Goal: Complete application form: Complete application form

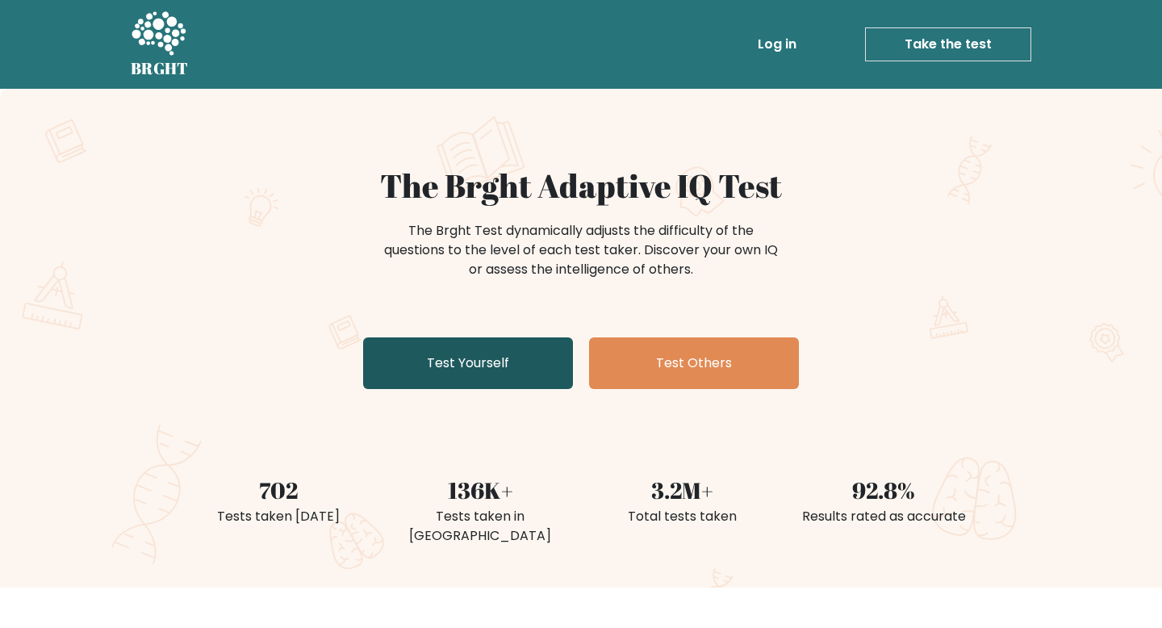
click at [500, 367] on link "Test Yourself" at bounding box center [468, 363] width 210 height 52
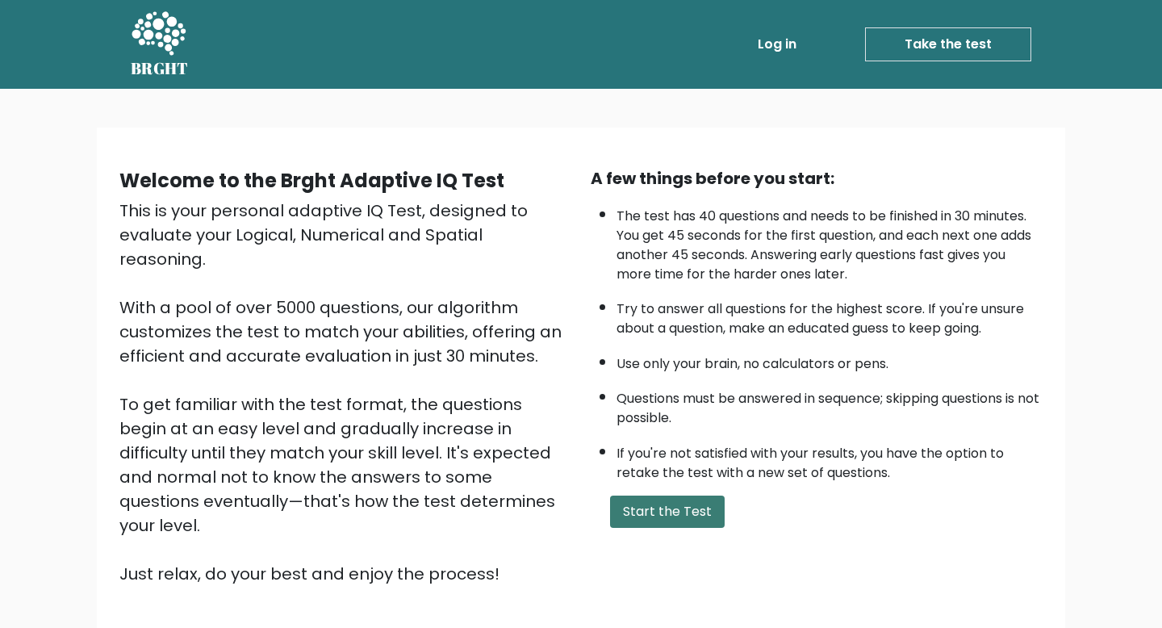
click at [688, 514] on button "Start the Test" at bounding box center [667, 511] width 115 height 32
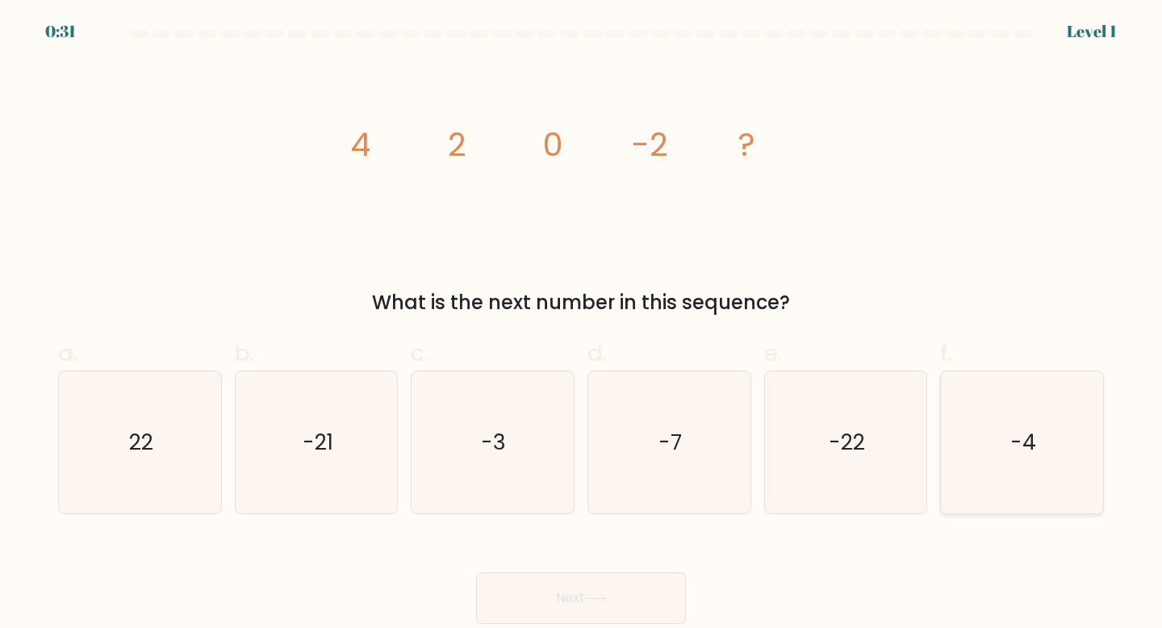
click at [980, 487] on icon "-4" at bounding box center [1022, 442] width 143 height 143
click at [582, 324] on input "f. -4" at bounding box center [581, 319] width 1 height 10
radio input "true"
click at [653, 595] on button "Next" at bounding box center [581, 598] width 210 height 52
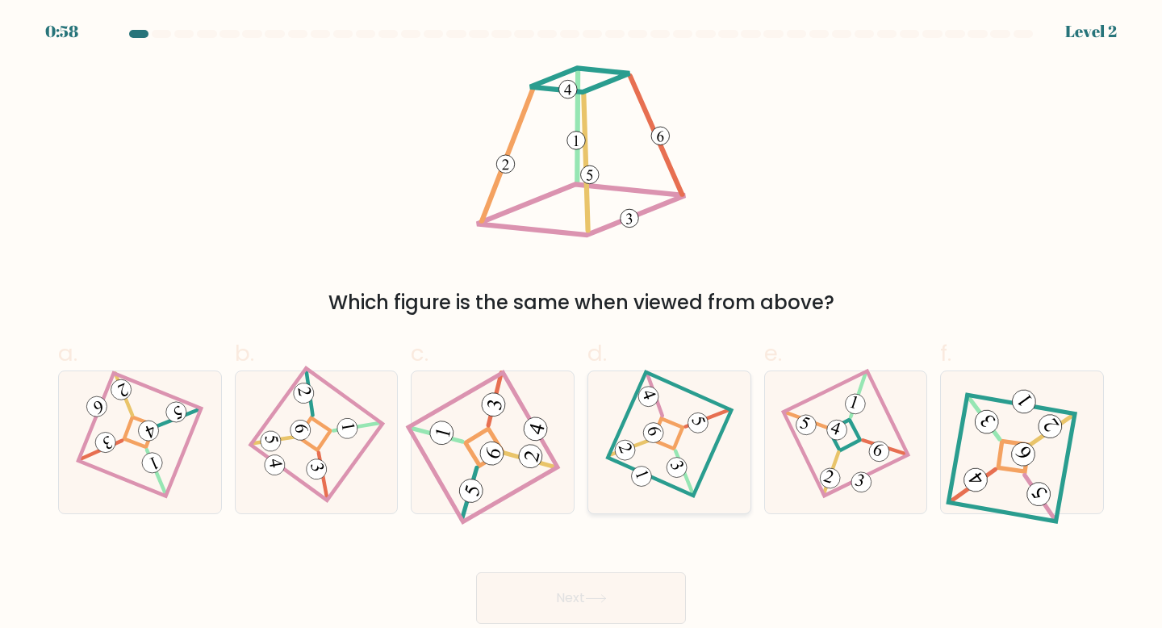
click at [663, 472] on icon at bounding box center [669, 442] width 98 height 114
click at [582, 324] on input "d." at bounding box center [581, 319] width 1 height 10
radio input "true"
click at [610, 591] on button "Next" at bounding box center [581, 598] width 210 height 52
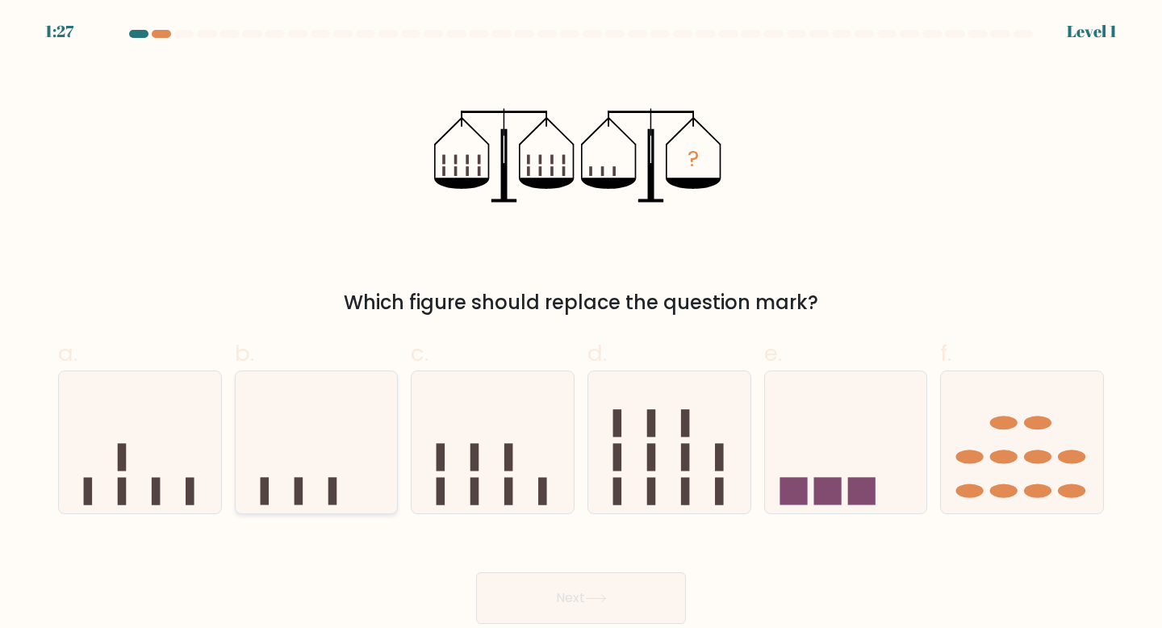
click at [331, 478] on rect at bounding box center [332, 491] width 9 height 27
click at [581, 324] on input "b." at bounding box center [581, 319] width 1 height 10
radio input "true"
click at [541, 587] on button "Next" at bounding box center [581, 598] width 210 height 52
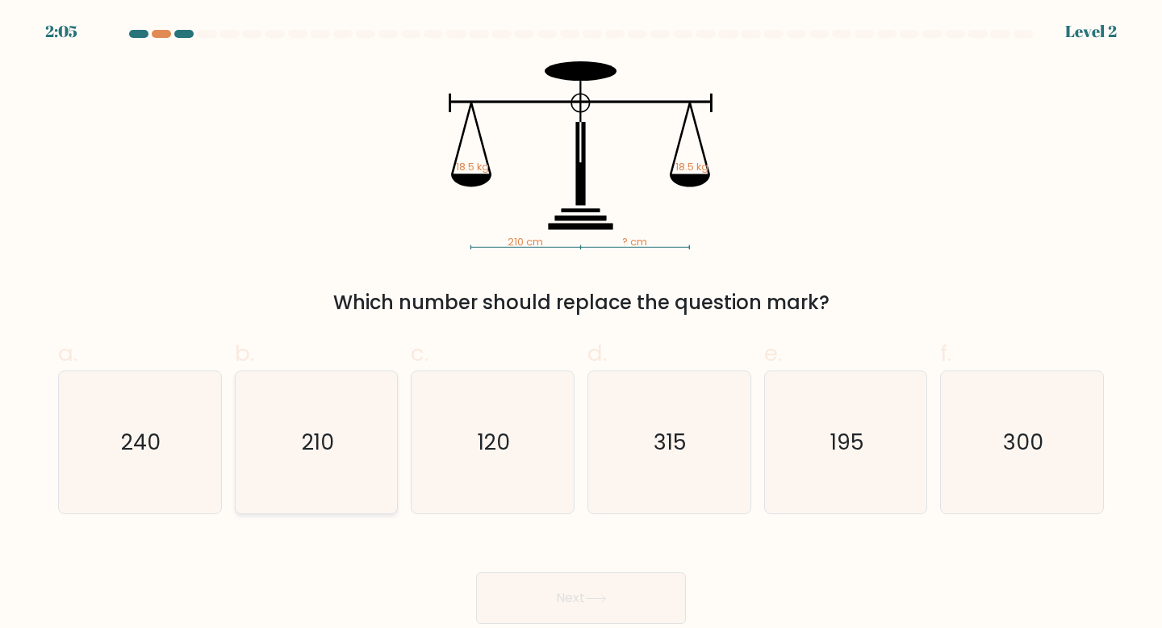
click at [314, 436] on text "210" at bounding box center [318, 442] width 32 height 30
click at [581, 324] on input "b. 210" at bounding box center [581, 319] width 1 height 10
radio input "true"
click at [530, 593] on button "Next" at bounding box center [581, 598] width 210 height 52
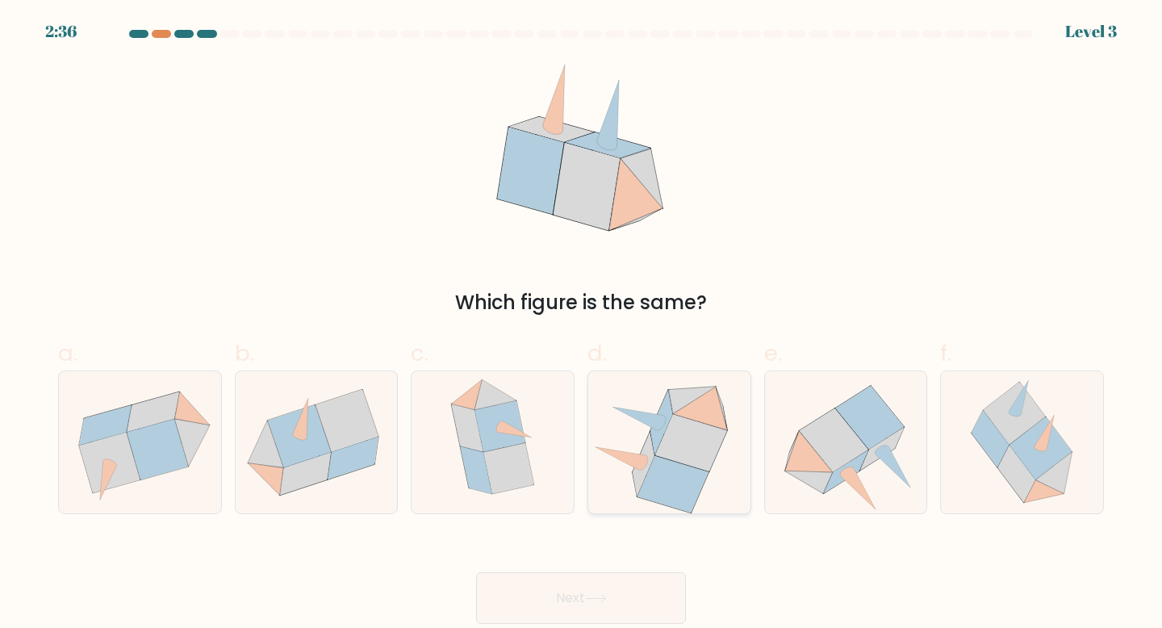
click at [666, 473] on icon at bounding box center [672, 484] width 71 height 57
click at [582, 324] on input "d." at bounding box center [581, 319] width 1 height 10
radio input "true"
click at [619, 603] on button "Next" at bounding box center [581, 598] width 210 height 52
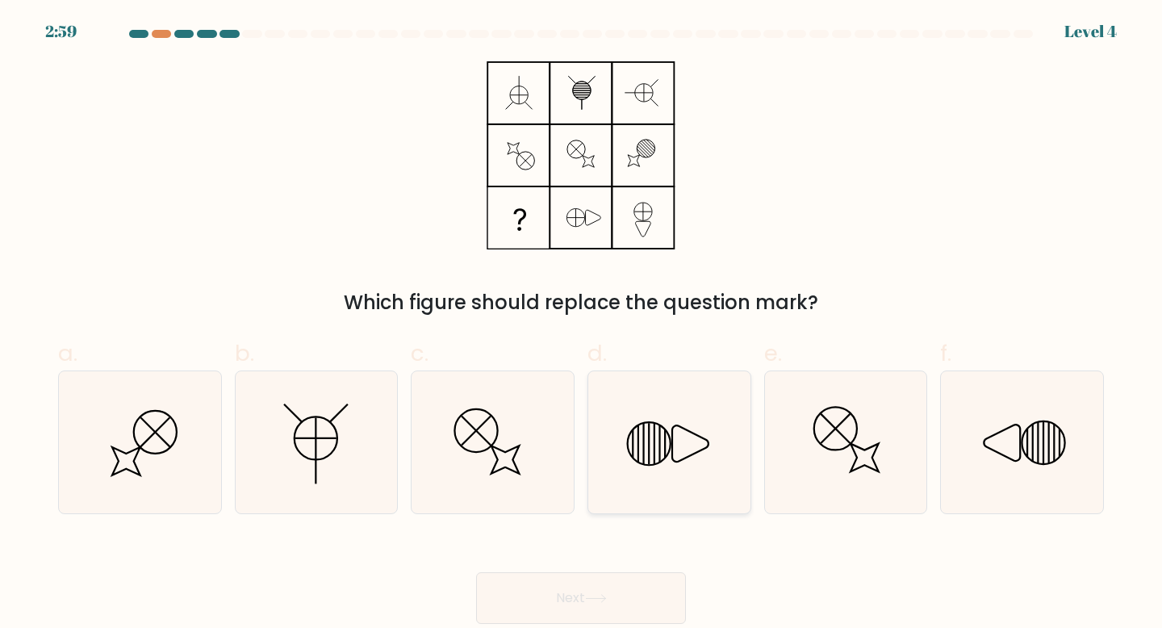
click at [666, 458] on icon at bounding box center [649, 443] width 43 height 43
click at [582, 324] on input "d." at bounding box center [581, 319] width 1 height 10
radio input "true"
click at [644, 595] on button "Next" at bounding box center [581, 598] width 210 height 52
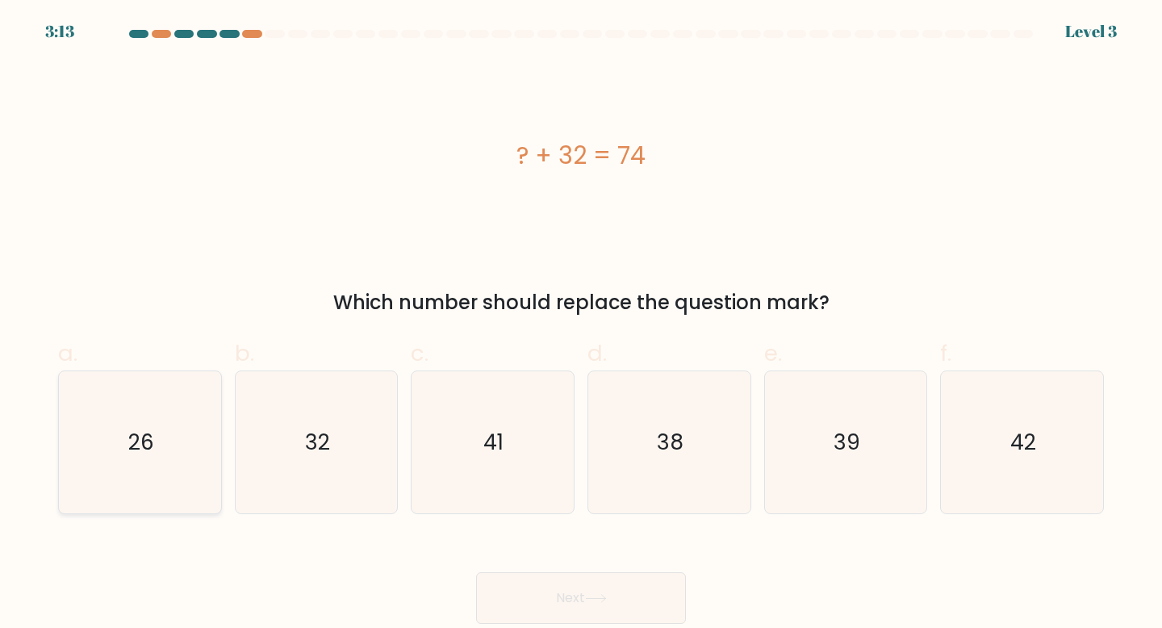
click at [121, 445] on icon "26" at bounding box center [140, 442] width 143 height 143
click at [581, 324] on input "a. 26" at bounding box center [581, 319] width 1 height 10
radio input "true"
click at [658, 599] on button "Next" at bounding box center [581, 598] width 210 height 52
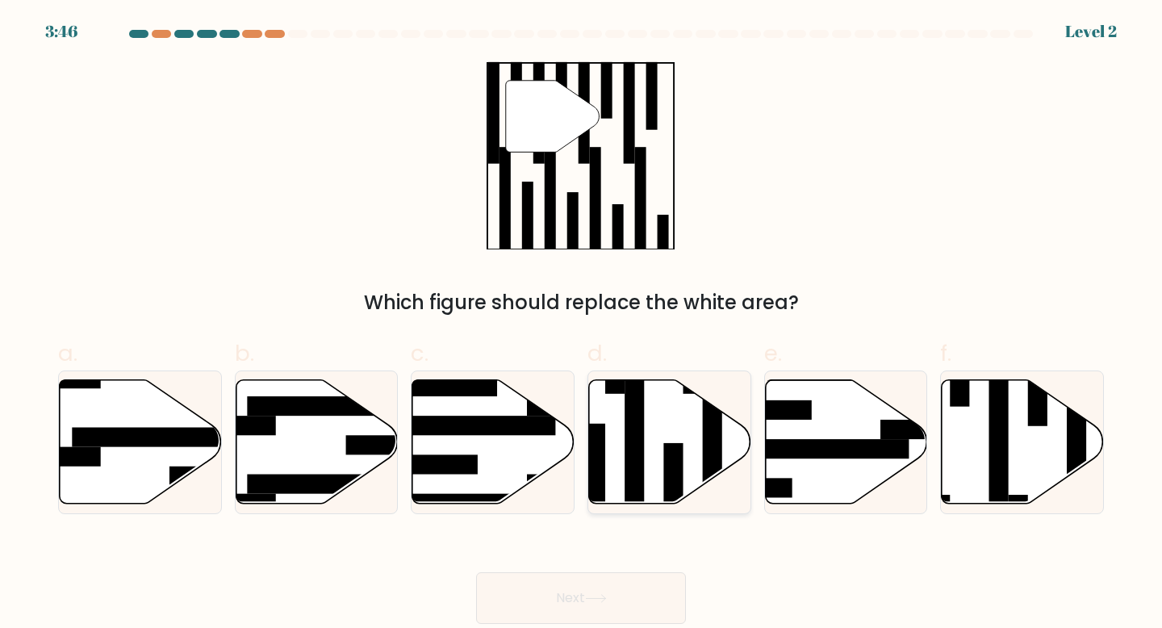
click at [684, 452] on icon at bounding box center [670, 441] width 162 height 124
click at [582, 324] on input "d." at bounding box center [581, 319] width 1 height 10
radio input "true"
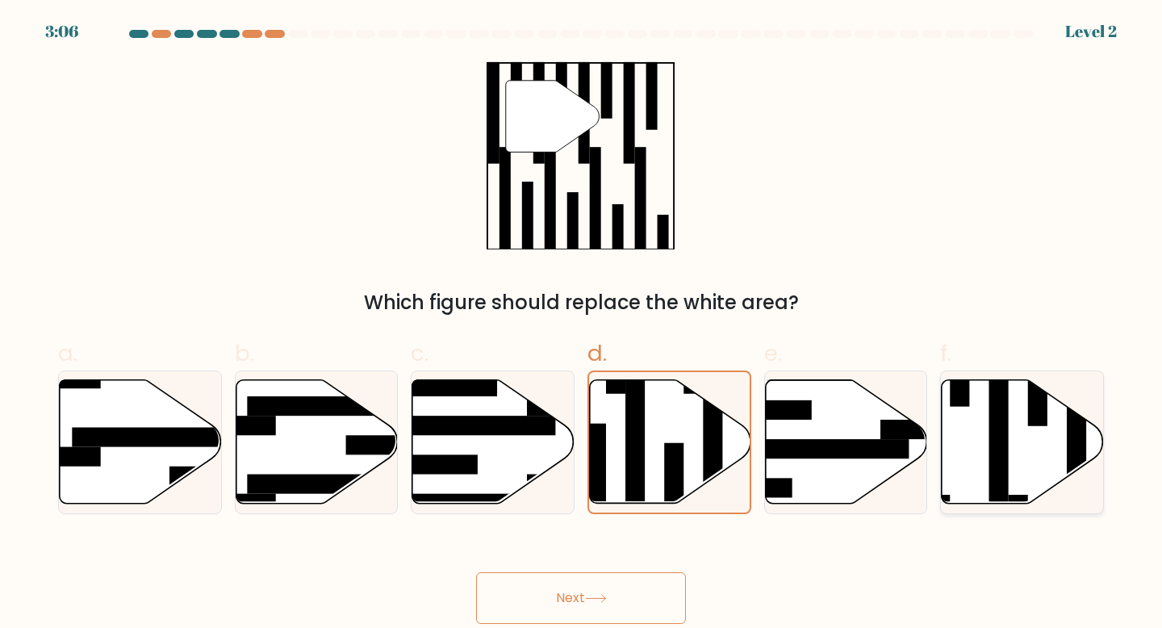
click at [1025, 455] on icon at bounding box center [1023, 441] width 162 height 124
click at [582, 324] on input "f." at bounding box center [581, 319] width 1 height 10
radio input "true"
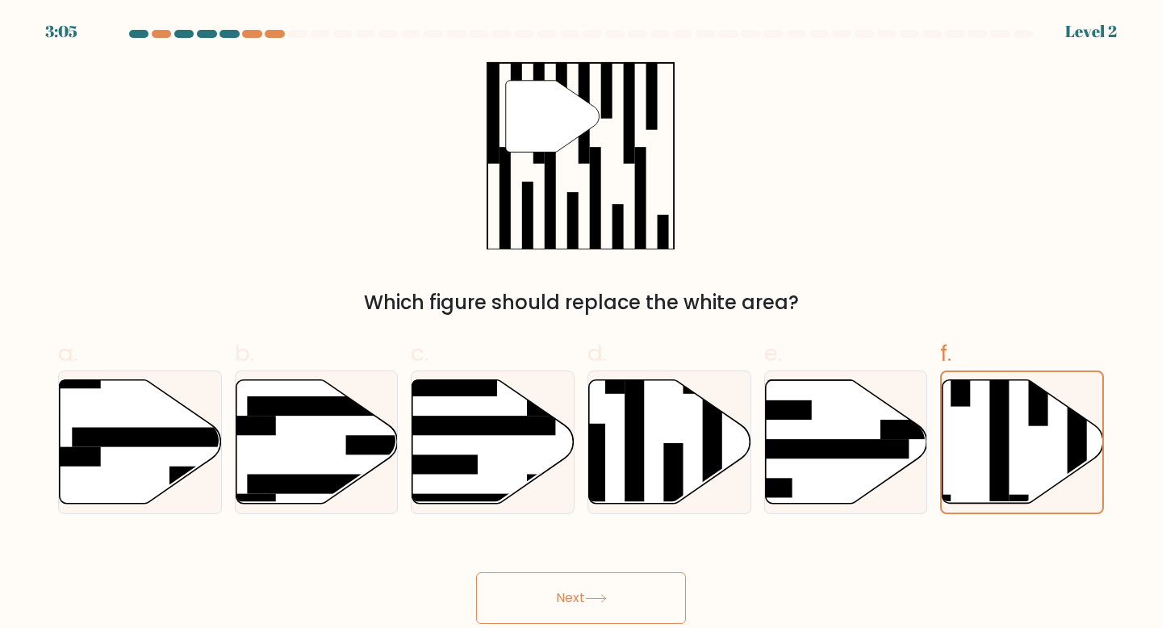
click at [627, 596] on button "Next" at bounding box center [581, 598] width 210 height 52
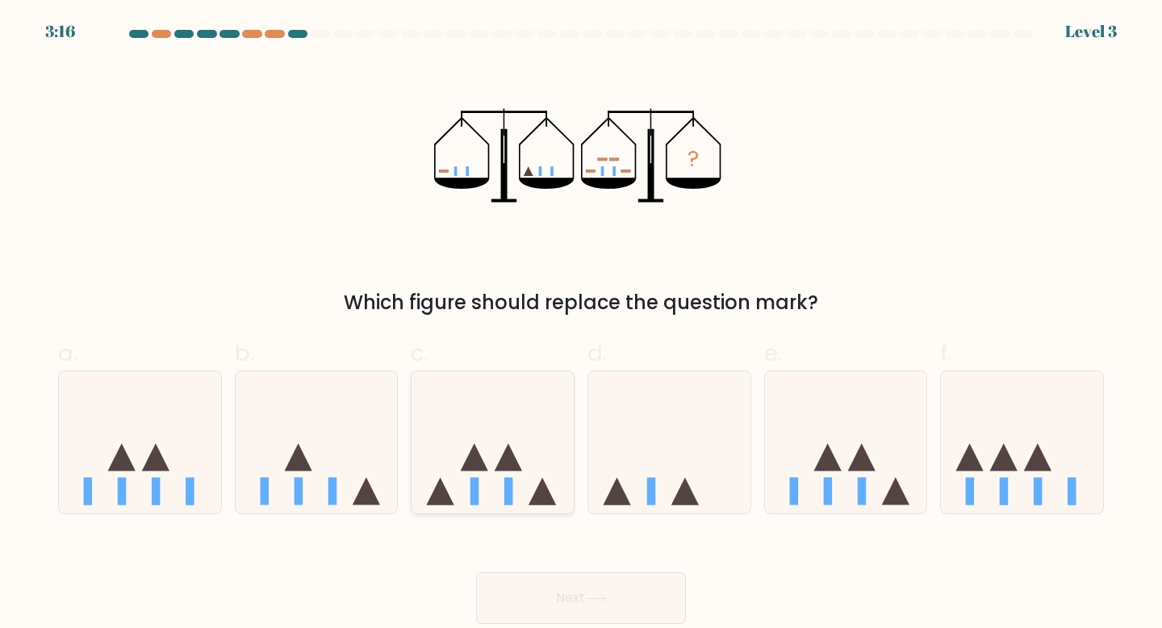
click at [512, 449] on icon at bounding box center [493, 442] width 162 height 134
click at [581, 324] on input "c." at bounding box center [581, 319] width 1 height 10
radio input "true"
click at [635, 602] on button "Next" at bounding box center [581, 598] width 210 height 52
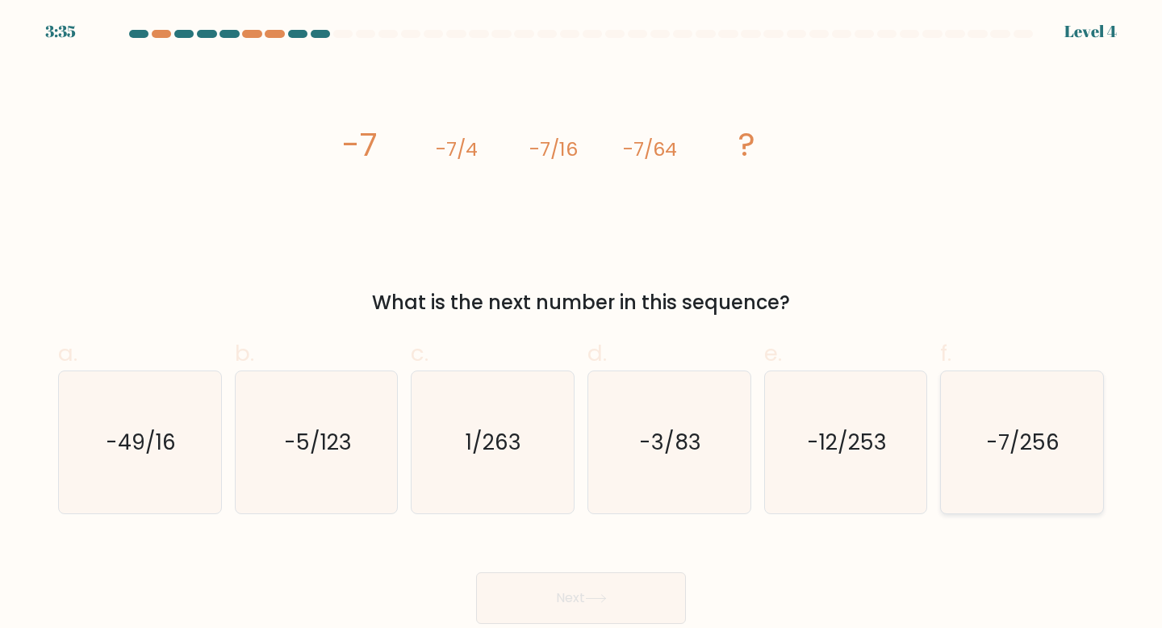
click at [1018, 437] on text "-7/256" at bounding box center [1023, 442] width 73 height 30
click at [582, 324] on input "f. -7/256" at bounding box center [581, 319] width 1 height 10
radio input "true"
click at [646, 594] on button "Next" at bounding box center [581, 598] width 210 height 52
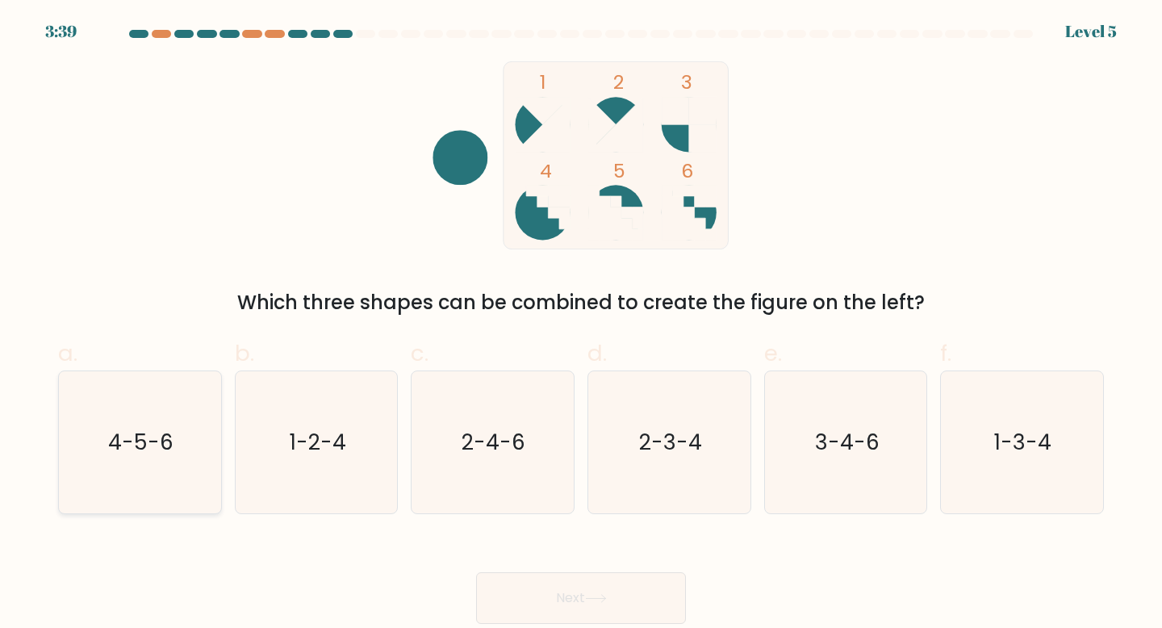
click at [178, 475] on icon "4-5-6" at bounding box center [140, 442] width 143 height 143
click at [581, 324] on input "a. 4-5-6" at bounding box center [581, 319] width 1 height 10
radio input "true"
click at [539, 608] on button "Next" at bounding box center [581, 598] width 210 height 52
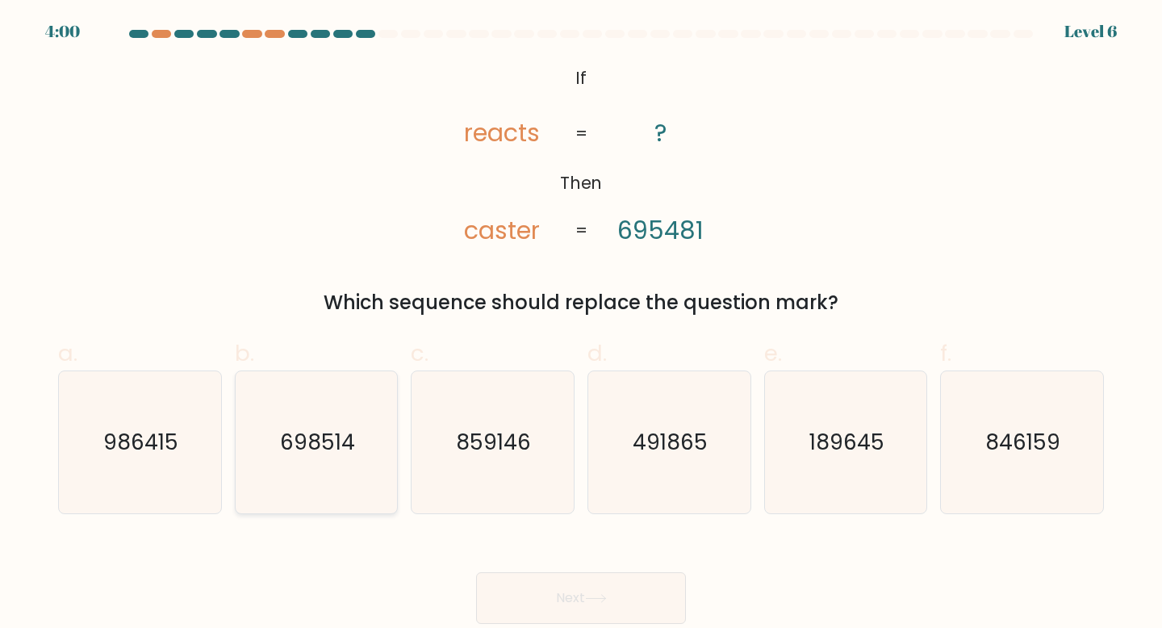
click at [308, 479] on icon "698514" at bounding box center [316, 442] width 143 height 143
click at [581, 324] on input "b. 698514" at bounding box center [581, 319] width 1 height 10
radio input "true"
click at [529, 604] on button "Next" at bounding box center [581, 598] width 210 height 52
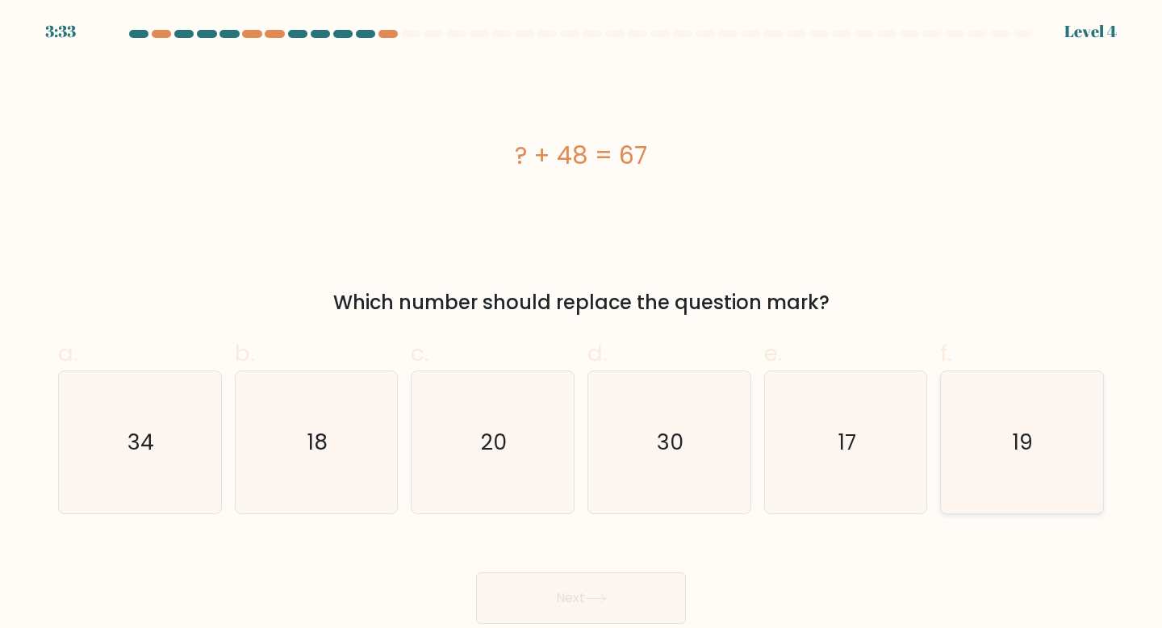
click at [1055, 432] on icon "19" at bounding box center [1022, 442] width 143 height 143
click at [582, 324] on input "f. 19" at bounding box center [581, 319] width 1 height 10
radio input "true"
click at [644, 604] on button "Next" at bounding box center [581, 598] width 210 height 52
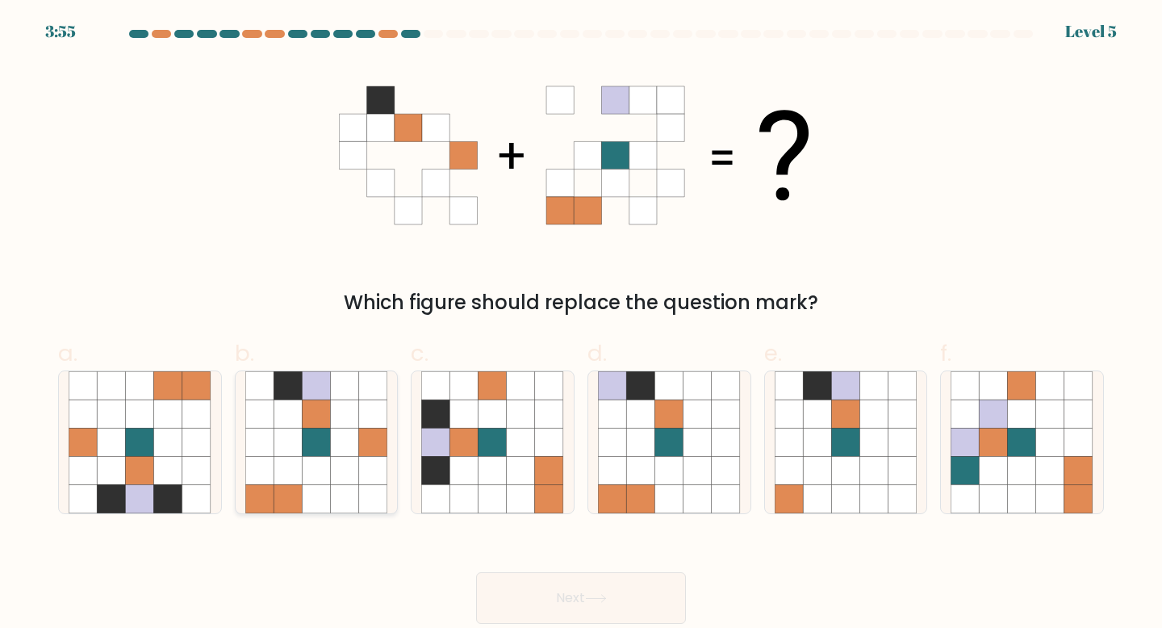
click at [298, 464] on icon at bounding box center [288, 471] width 28 height 28
click at [581, 324] on input "b." at bounding box center [581, 319] width 1 height 10
radio input "true"
click at [550, 605] on button "Next" at bounding box center [581, 598] width 210 height 52
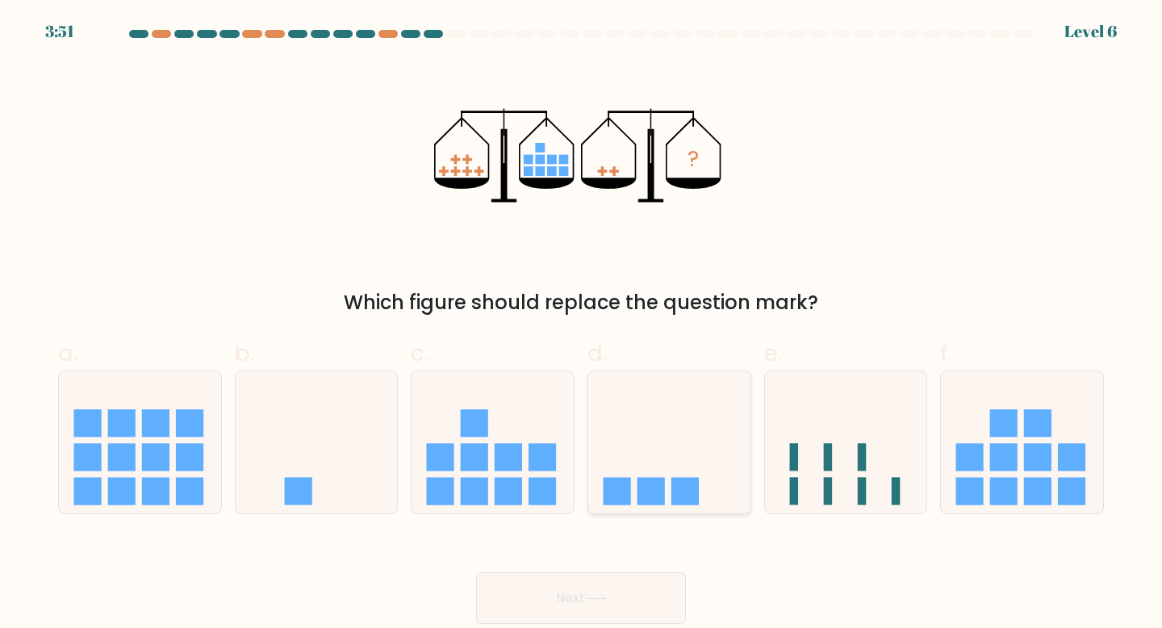
click at [702, 491] on icon at bounding box center [669, 442] width 162 height 134
click at [582, 324] on input "d." at bounding box center [581, 319] width 1 height 10
radio input "true"
click at [625, 599] on button "Next" at bounding box center [581, 598] width 210 height 52
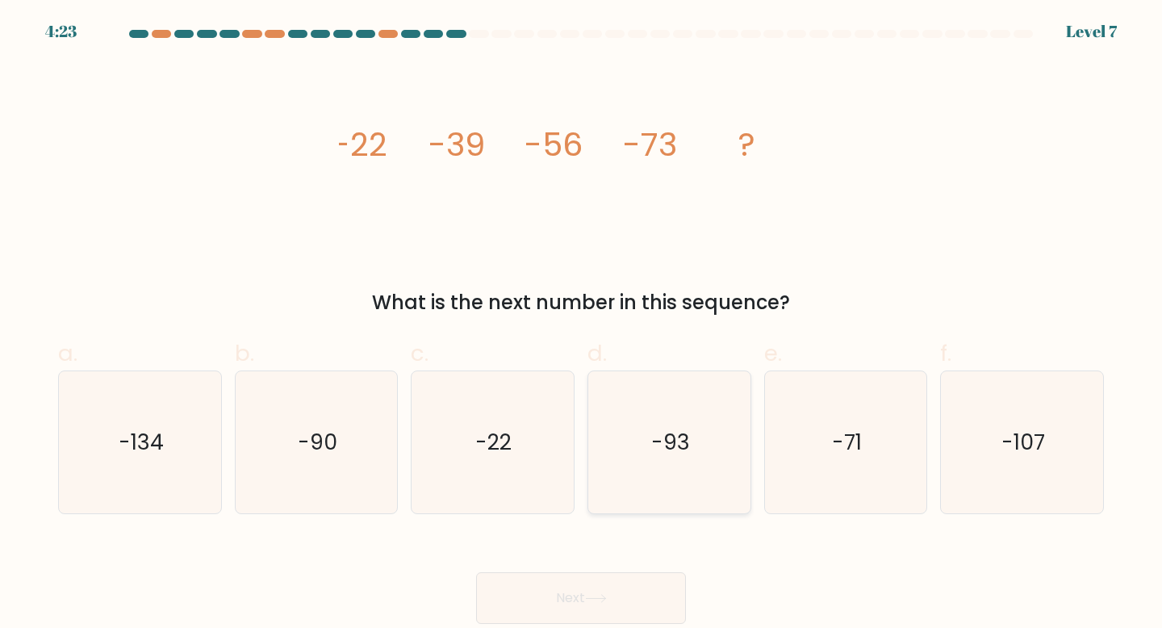
click at [658, 484] on icon "-93" at bounding box center [669, 442] width 143 height 143
click at [582, 324] on input "d. -93" at bounding box center [581, 319] width 1 height 10
radio input "true"
click at [612, 587] on button "Next" at bounding box center [581, 598] width 210 height 52
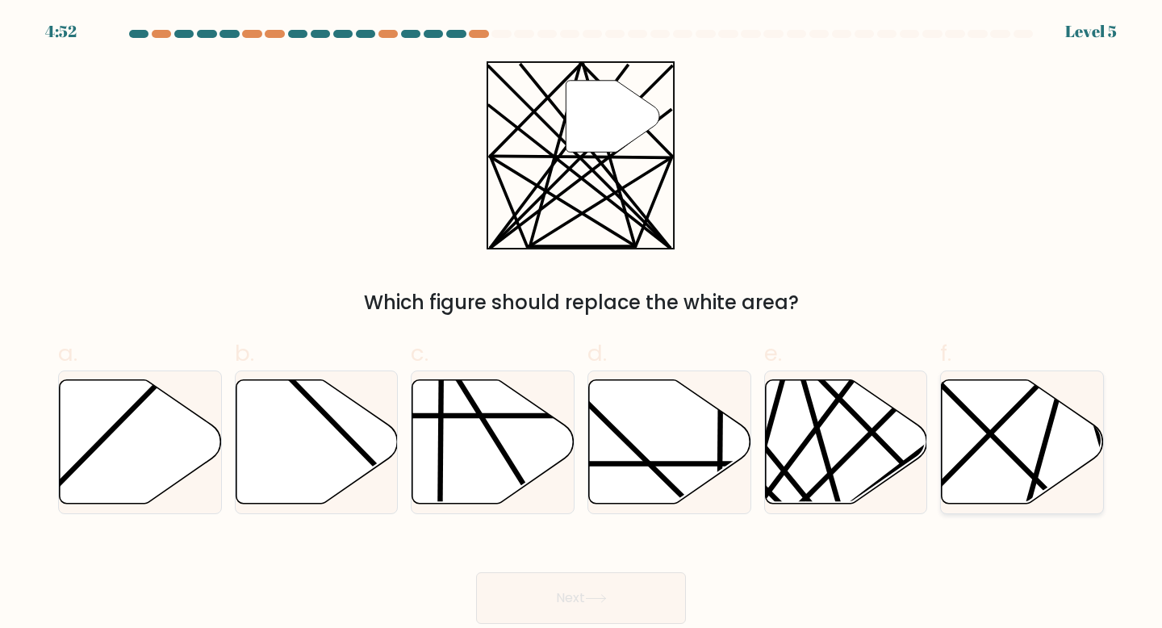
click at [1029, 436] on icon at bounding box center [1023, 441] width 162 height 124
click at [582, 324] on input "f." at bounding box center [581, 319] width 1 height 10
radio input "true"
click at [824, 440] on icon at bounding box center [846, 441] width 162 height 124
click at [582, 324] on input "e." at bounding box center [581, 319] width 1 height 10
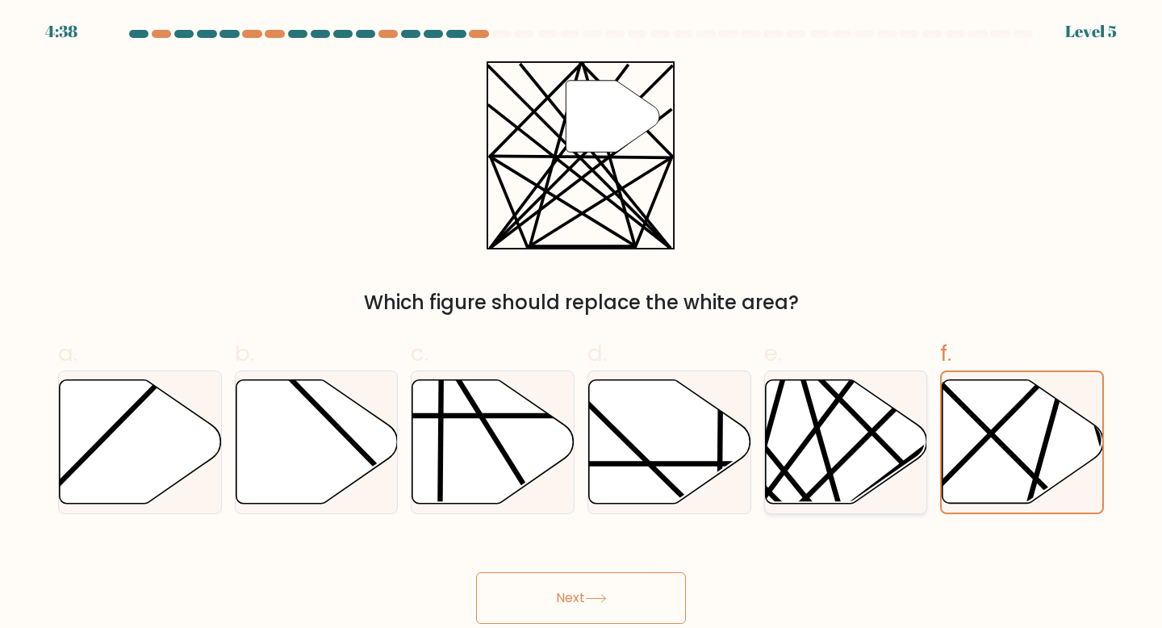
radio input "true"
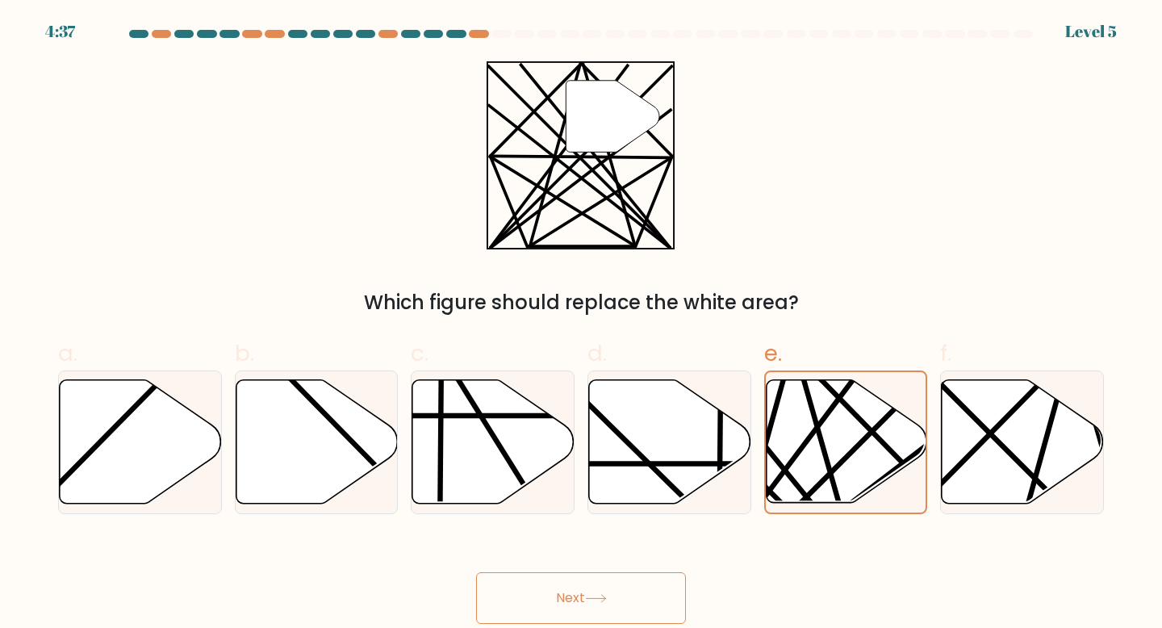
click at [558, 597] on button "Next" at bounding box center [581, 598] width 210 height 52
click at [620, 594] on button "Next" at bounding box center [581, 598] width 210 height 52
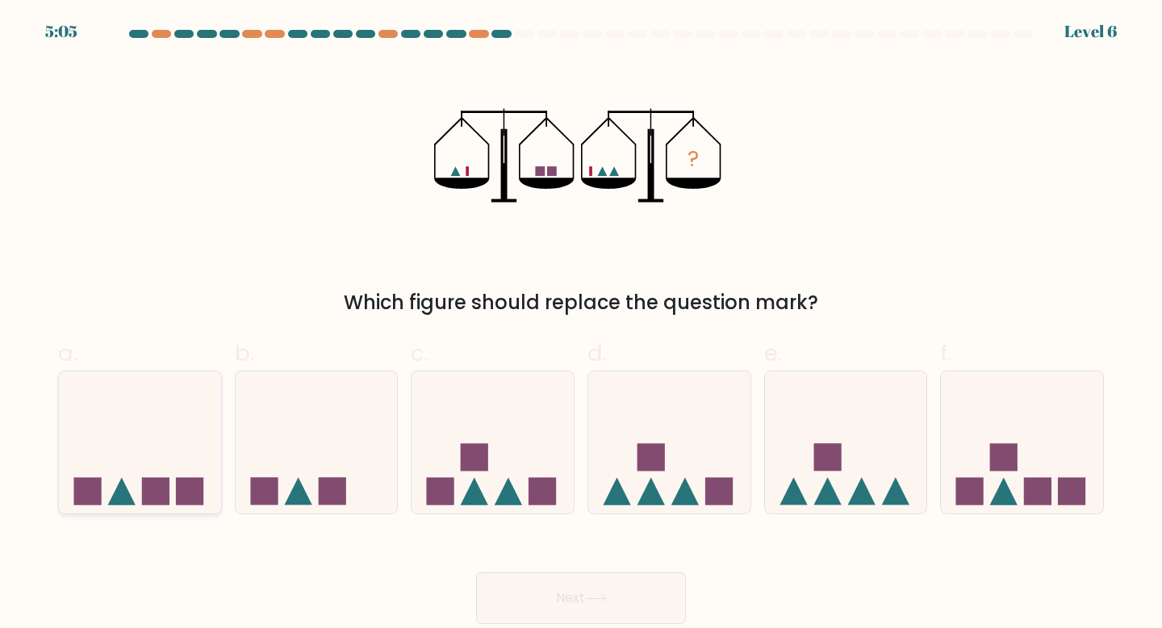
click at [157, 503] on rect at bounding box center [155, 491] width 27 height 27
click at [581, 324] on input "a." at bounding box center [581, 319] width 1 height 10
radio input "true"
click at [511, 611] on button "Next" at bounding box center [581, 598] width 210 height 52
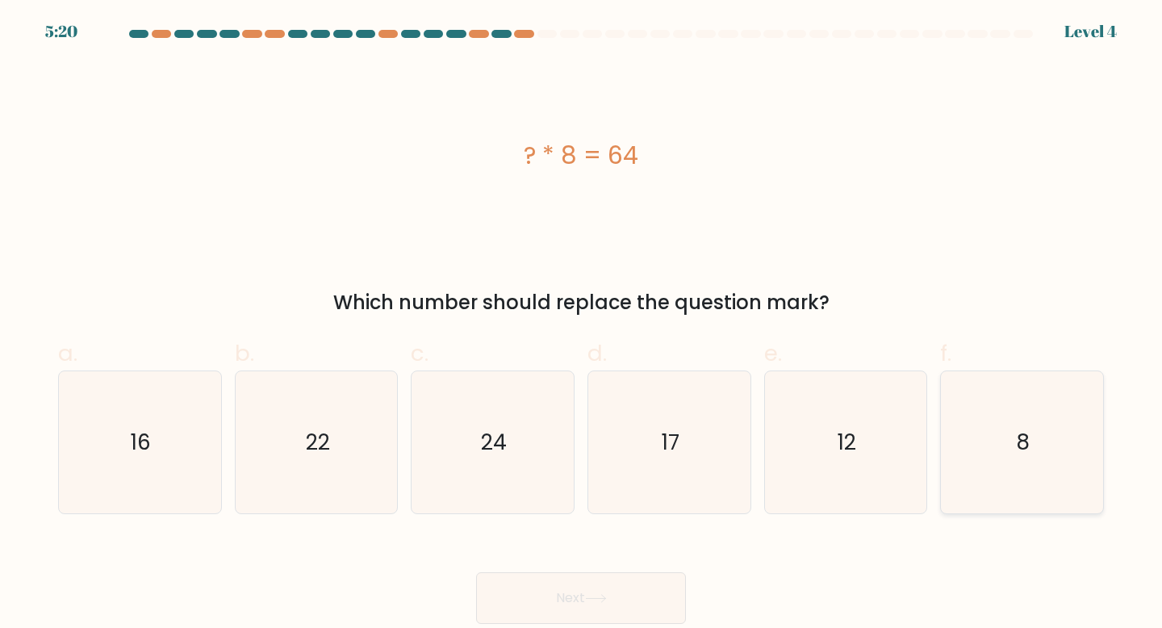
click at [1053, 437] on icon "8" at bounding box center [1022, 442] width 143 height 143
click at [582, 324] on input "f. 8" at bounding box center [581, 319] width 1 height 10
radio input "true"
click at [633, 604] on button "Next" at bounding box center [581, 598] width 210 height 52
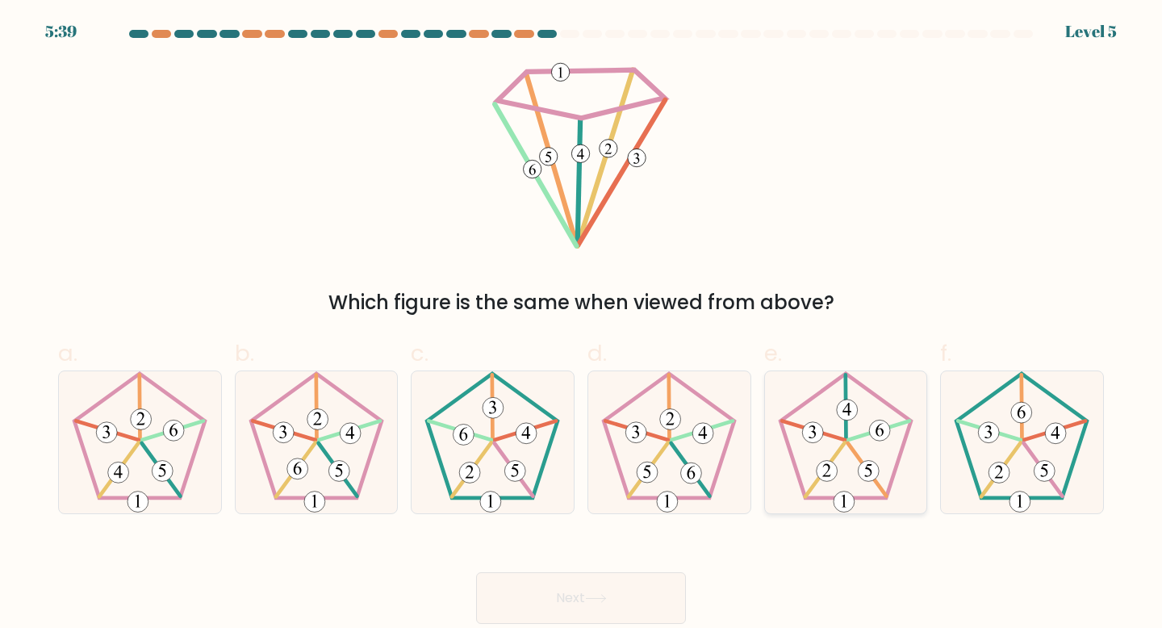
click at [853, 455] on icon at bounding box center [846, 442] width 143 height 143
click at [582, 324] on input "e." at bounding box center [581, 319] width 1 height 10
radio input "true"
click at [589, 599] on icon at bounding box center [596, 598] width 22 height 9
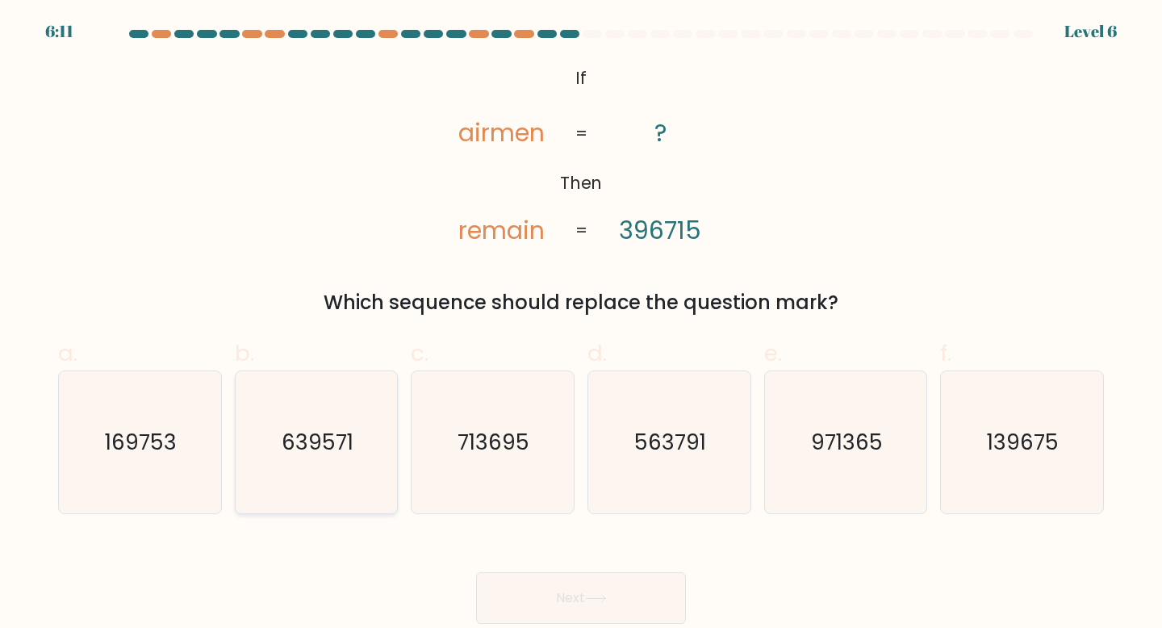
click at [323, 448] on text "639571" at bounding box center [318, 442] width 72 height 30
click at [581, 324] on input "b. 639571" at bounding box center [581, 319] width 1 height 10
radio input "true"
click at [595, 596] on icon at bounding box center [596, 598] width 22 height 9
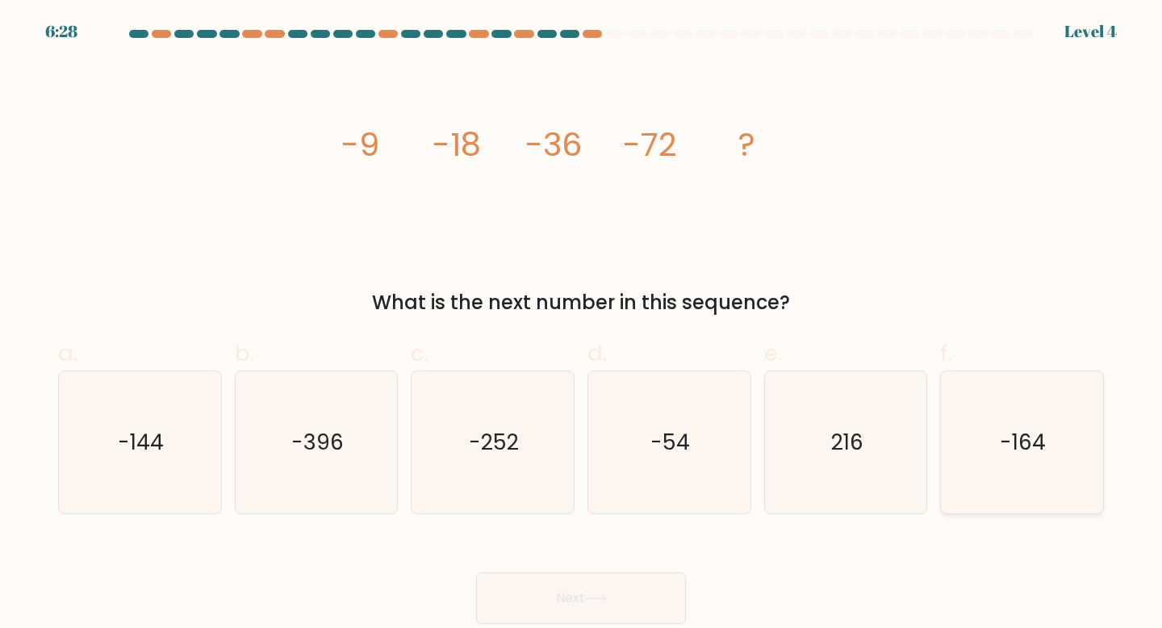
click at [959, 454] on icon "-164" at bounding box center [1022, 442] width 143 height 143
click at [582, 324] on input "f. -164" at bounding box center [581, 319] width 1 height 10
radio input "true"
click at [587, 594] on button "Next" at bounding box center [581, 598] width 210 height 52
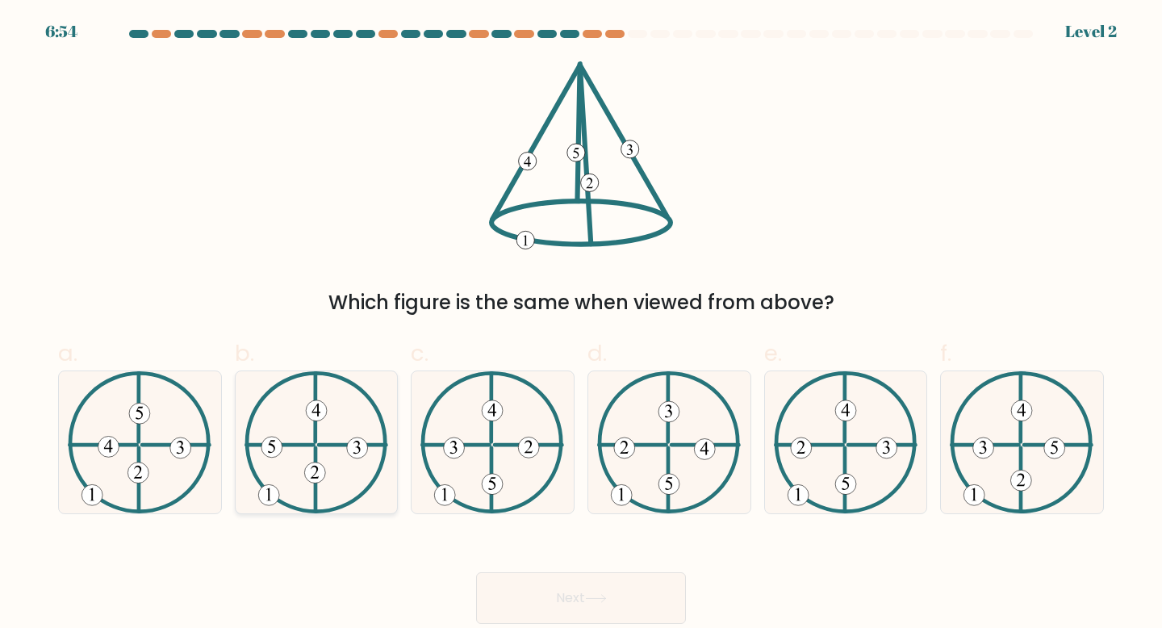
click at [320, 466] on 615 at bounding box center [314, 472] width 21 height 21
click at [581, 324] on input "b." at bounding box center [581, 319] width 1 height 10
radio input "true"
click at [583, 597] on button "Next" at bounding box center [581, 598] width 210 height 52
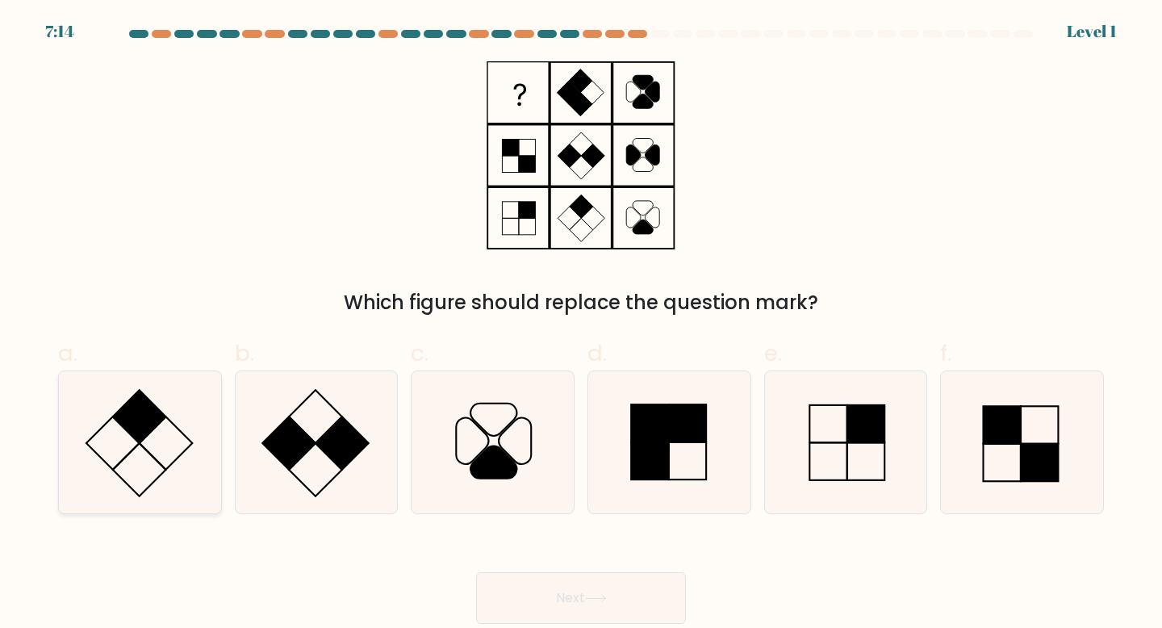
click at [140, 447] on icon at bounding box center [140, 442] width 143 height 143
click at [581, 324] on input "a." at bounding box center [581, 319] width 1 height 10
radio input "true"
click at [642, 590] on button "Next" at bounding box center [581, 598] width 210 height 52
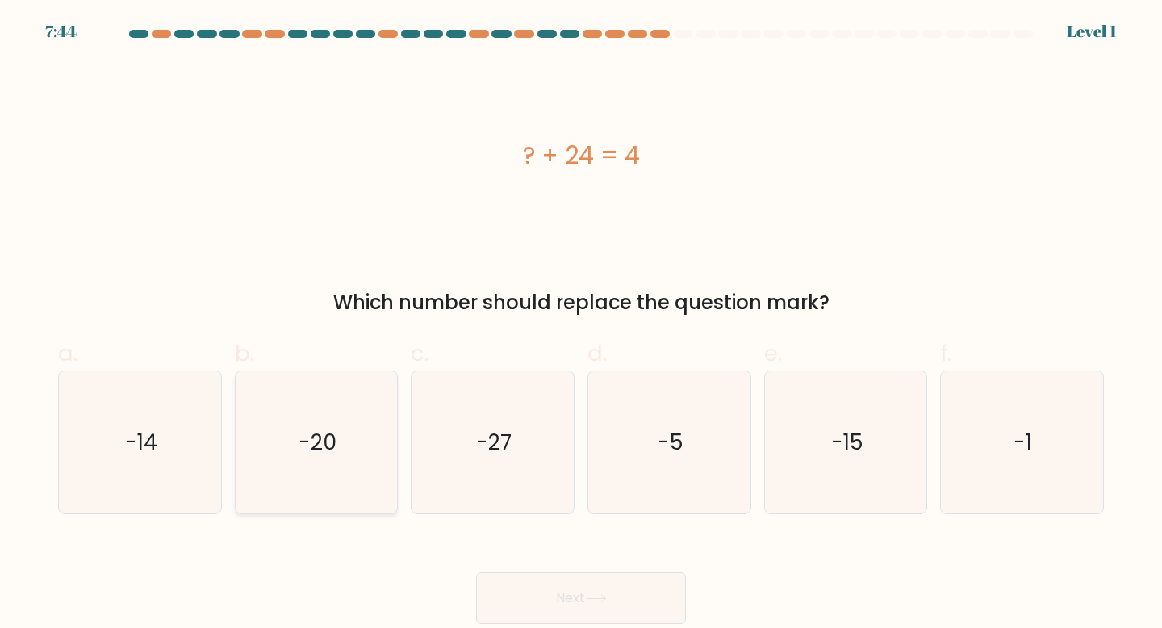
click at [320, 458] on icon "-20" at bounding box center [316, 442] width 143 height 143
click at [581, 324] on input "b. -20" at bounding box center [581, 319] width 1 height 10
radio input "true"
click at [577, 592] on button "Next" at bounding box center [581, 598] width 210 height 52
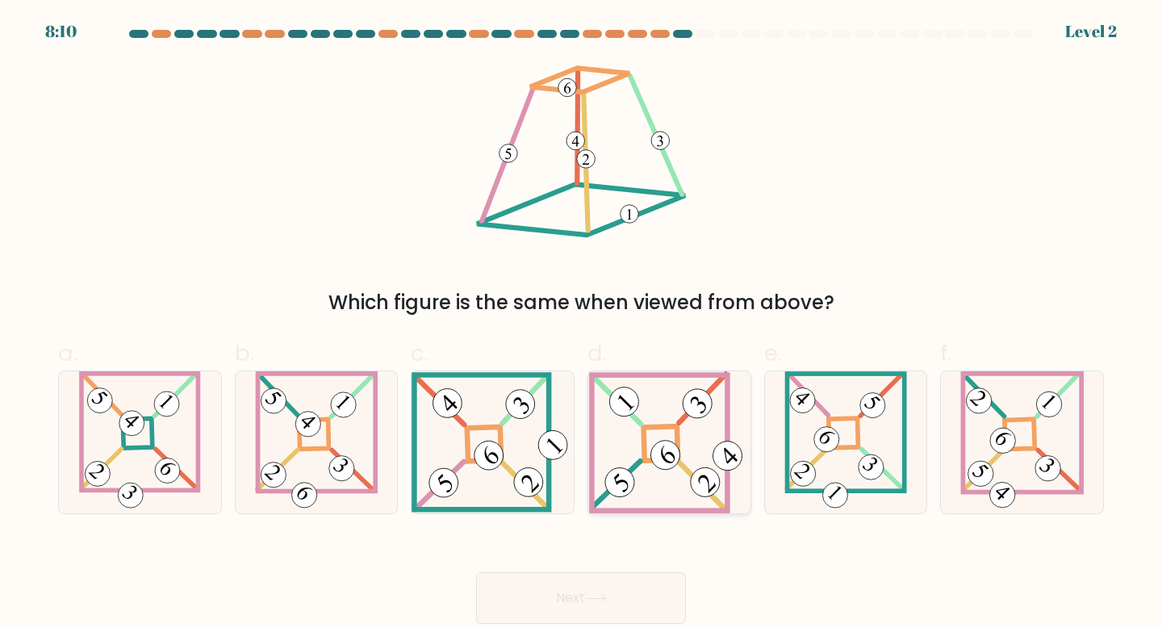
click at [648, 471] on icon at bounding box center [669, 442] width 160 height 143
click at [582, 324] on input "d." at bounding box center [581, 319] width 1 height 10
radio input "true"
click at [622, 601] on button "Next" at bounding box center [581, 598] width 210 height 52
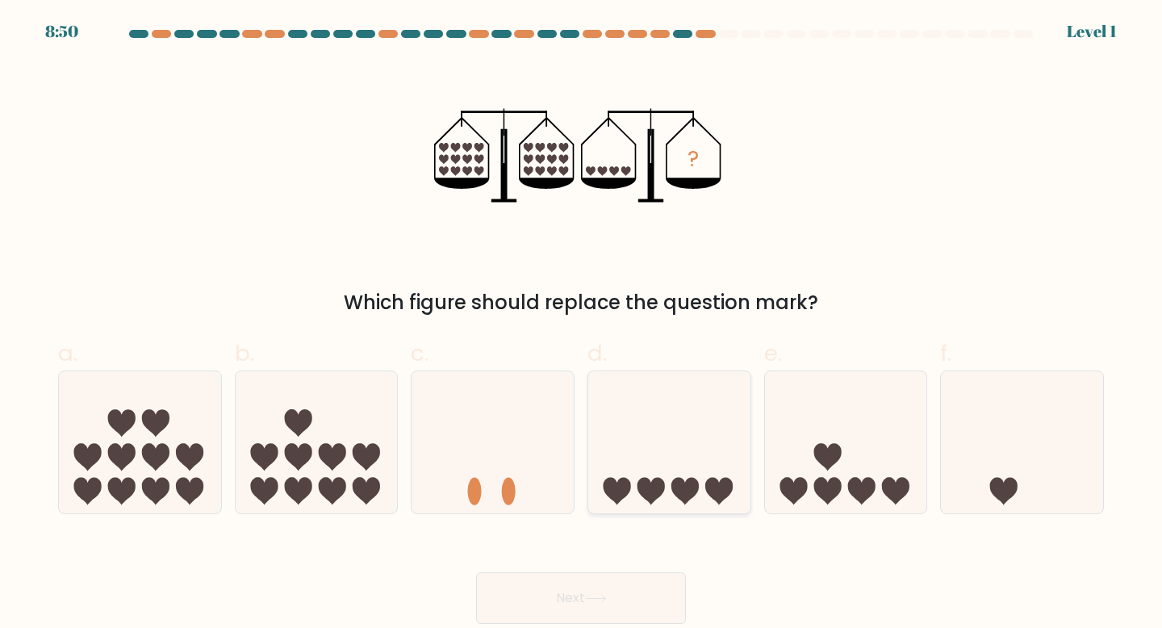
click at [679, 477] on icon at bounding box center [669, 442] width 162 height 134
click at [582, 324] on input "d." at bounding box center [581, 319] width 1 height 10
radio input "true"
click at [622, 585] on button "Next" at bounding box center [581, 598] width 210 height 52
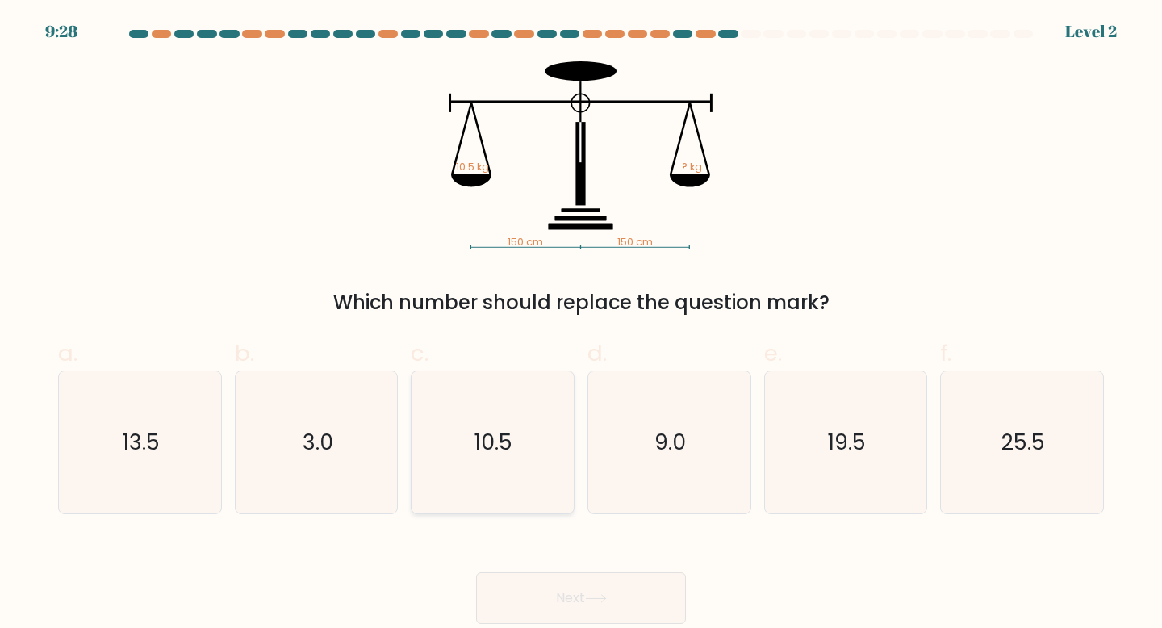
click at [499, 482] on icon "10.5" at bounding box center [492, 442] width 143 height 143
click at [581, 324] on input "c. 10.5" at bounding box center [581, 319] width 1 height 10
radio input "true"
click at [551, 590] on button "Next" at bounding box center [581, 598] width 210 height 52
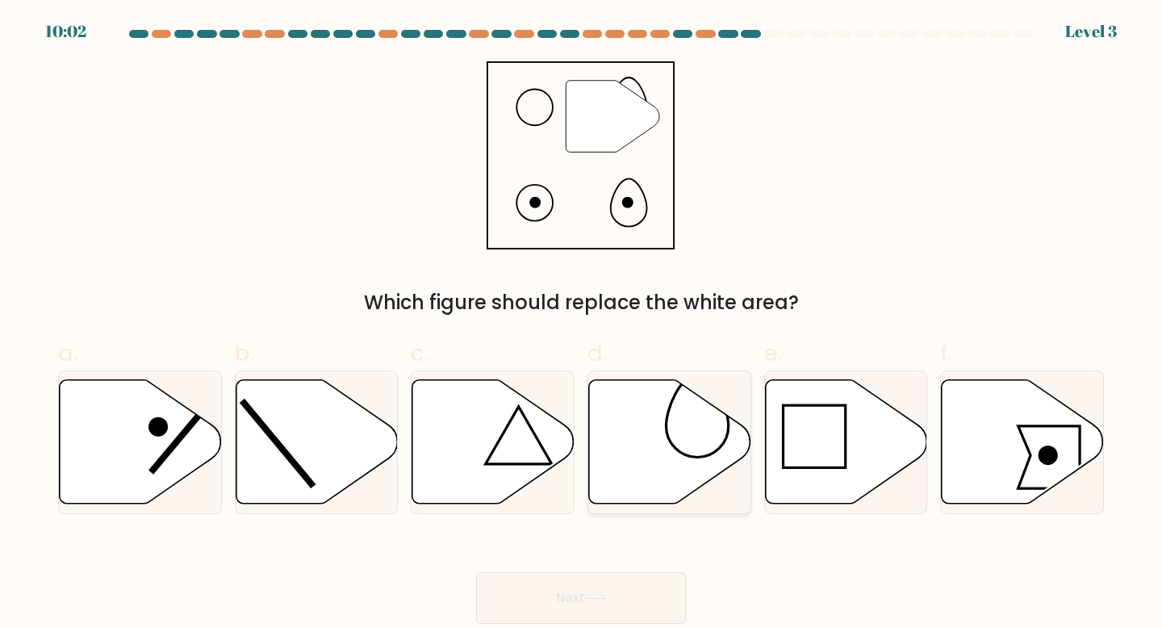
click at [646, 464] on icon at bounding box center [670, 441] width 162 height 124
click at [582, 324] on input "d." at bounding box center [581, 319] width 1 height 10
radio input "true"
click at [638, 588] on button "Next" at bounding box center [581, 598] width 210 height 52
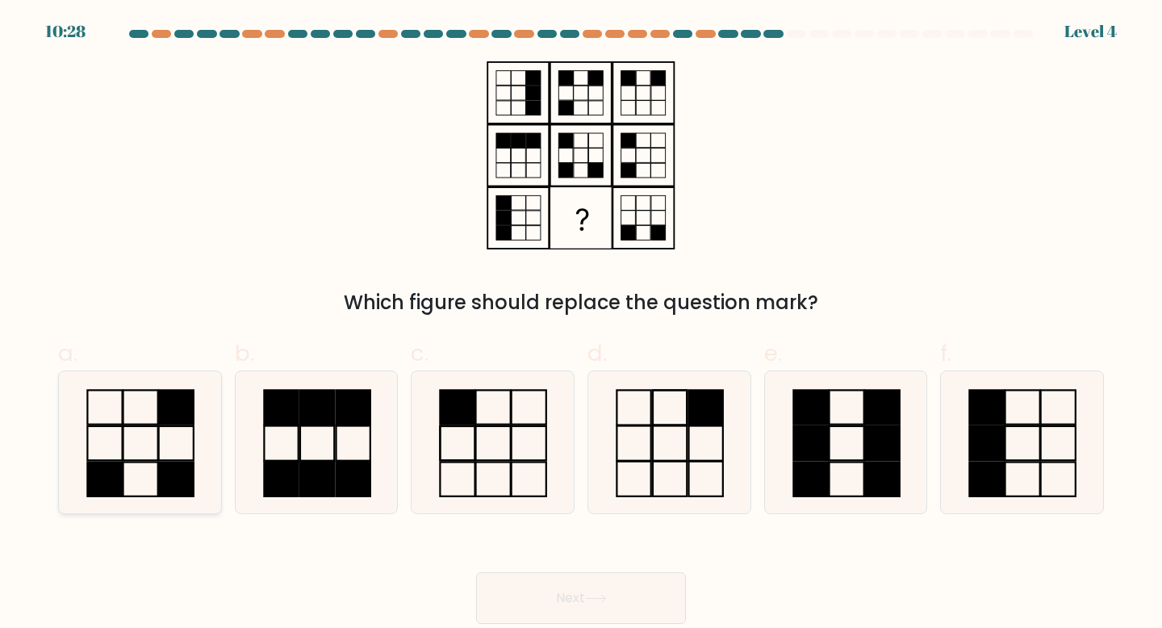
click at [155, 448] on icon at bounding box center [140, 442] width 143 height 143
click at [581, 324] on input "a." at bounding box center [581, 319] width 1 height 10
radio input "true"
click at [588, 601] on icon at bounding box center [596, 598] width 22 height 9
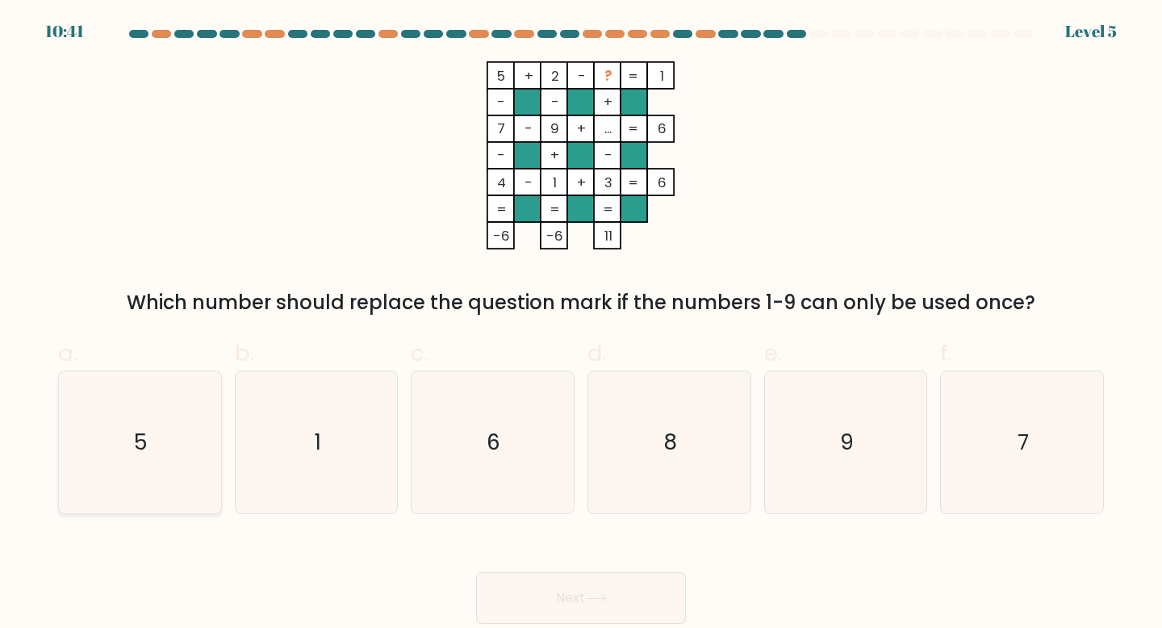
click at [131, 447] on icon "5" at bounding box center [140, 442] width 143 height 143
click at [581, 324] on input "a. 5" at bounding box center [581, 319] width 1 height 10
radio input "true"
click at [585, 600] on button "Next" at bounding box center [581, 598] width 210 height 52
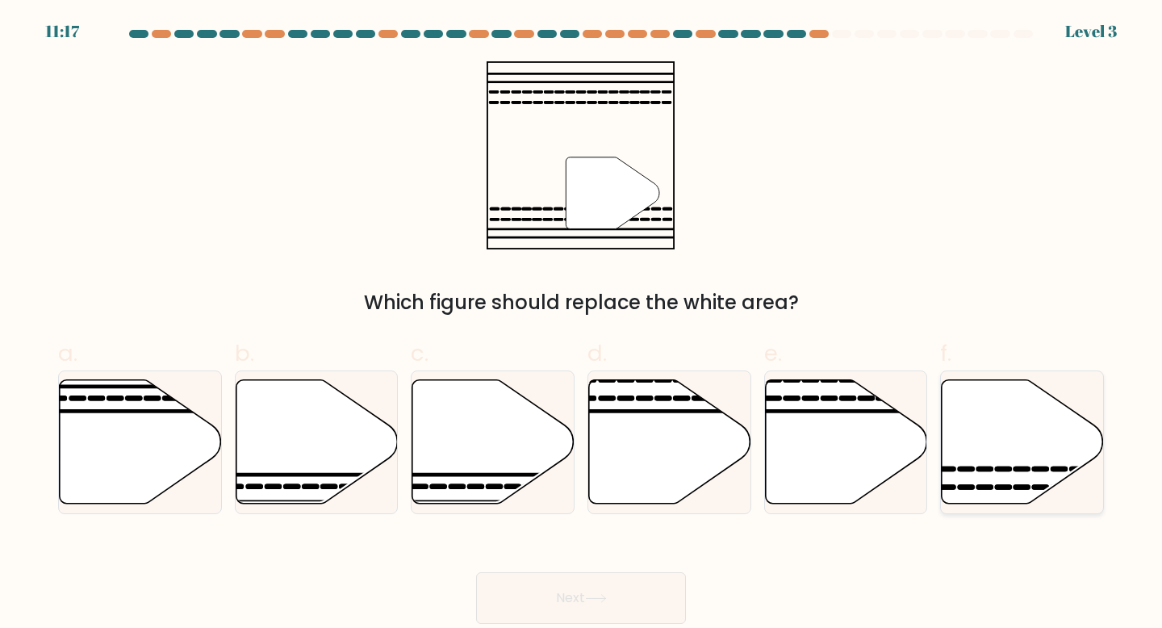
click at [1001, 464] on icon at bounding box center [1023, 441] width 162 height 124
click at [582, 324] on input "f." at bounding box center [581, 319] width 1 height 10
radio input "true"
click at [615, 604] on button "Next" at bounding box center [581, 598] width 210 height 52
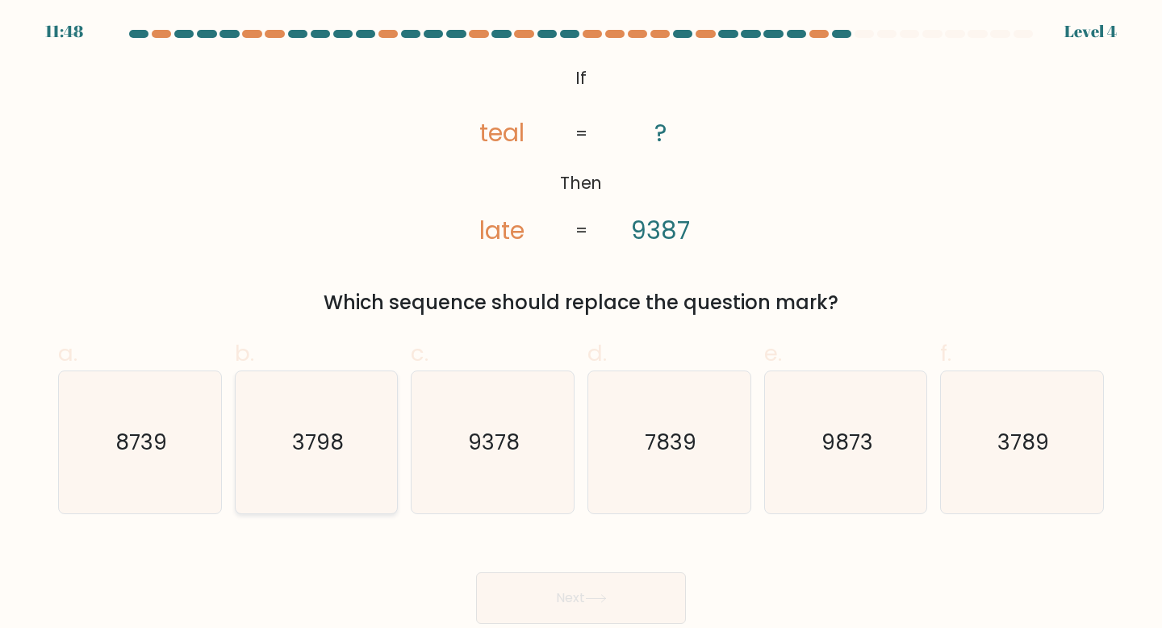
click at [269, 460] on icon "3798" at bounding box center [316, 442] width 143 height 143
click at [581, 324] on input "b. 3798" at bounding box center [581, 319] width 1 height 10
radio input "true"
click at [635, 595] on button "Next" at bounding box center [581, 598] width 210 height 52
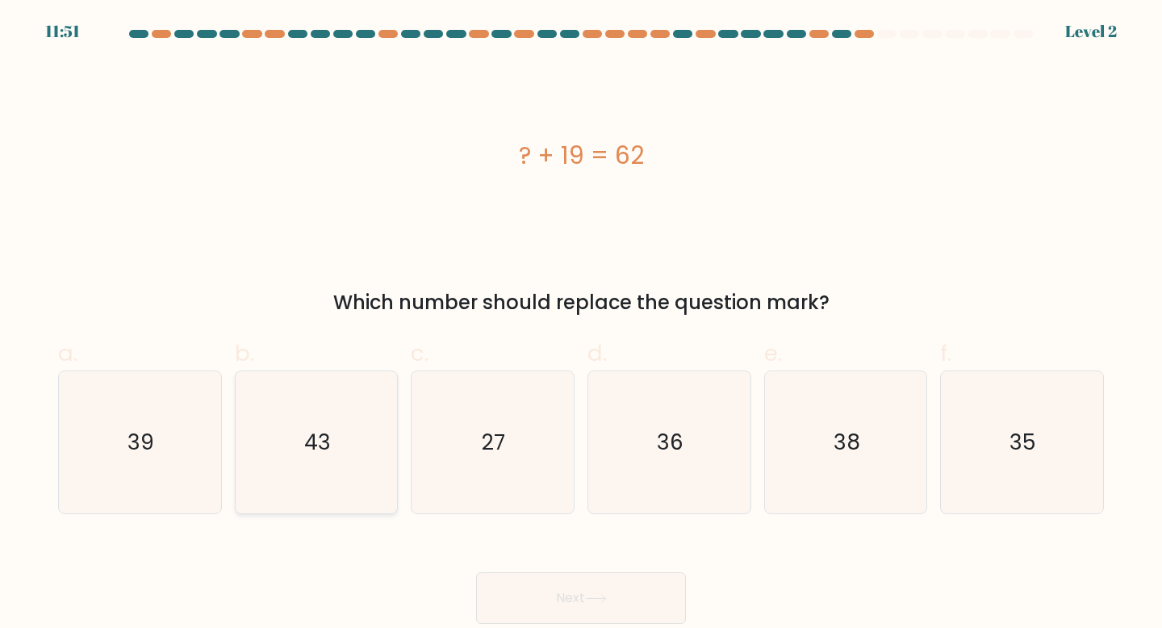
click at [295, 502] on icon "43" at bounding box center [316, 442] width 143 height 143
click at [581, 324] on input "b. 43" at bounding box center [581, 319] width 1 height 10
radio input "true"
click at [537, 604] on button "Next" at bounding box center [581, 598] width 210 height 52
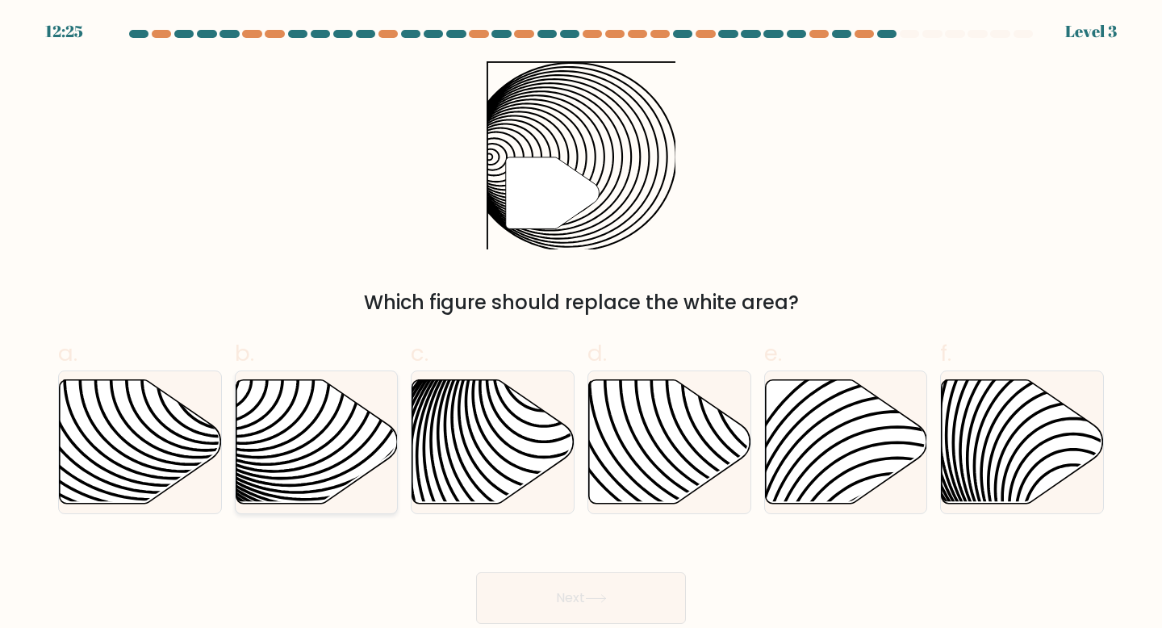
click at [321, 449] on icon at bounding box center [317, 441] width 162 height 124
click at [581, 324] on input "b." at bounding box center [581, 319] width 1 height 10
radio input "true"
click at [587, 604] on button "Next" at bounding box center [581, 598] width 210 height 52
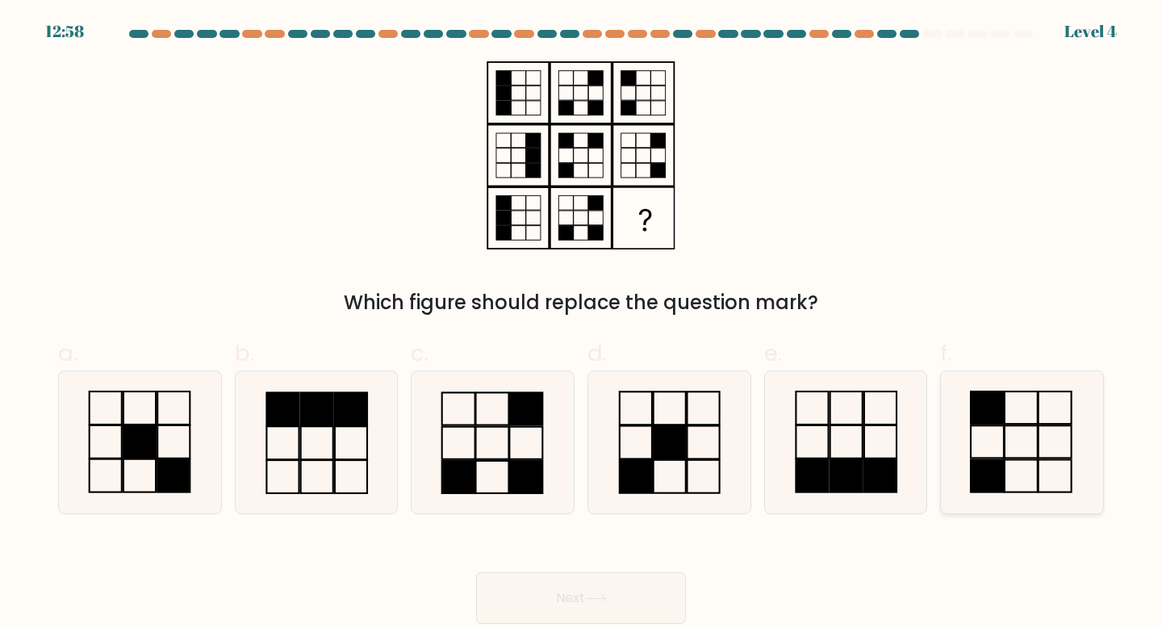
click at [1045, 465] on icon at bounding box center [1022, 442] width 143 height 143
click at [582, 324] on input "f." at bounding box center [581, 319] width 1 height 10
radio input "true"
click at [617, 592] on button "Next" at bounding box center [581, 598] width 210 height 52
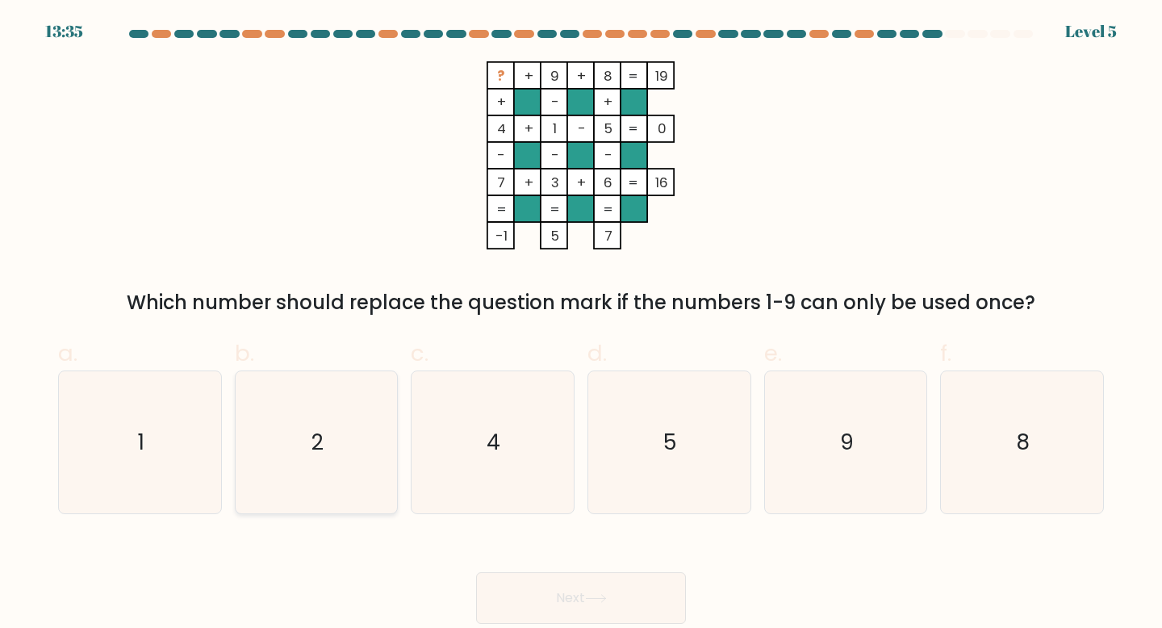
click at [362, 463] on icon "2" at bounding box center [316, 442] width 143 height 143
click at [581, 324] on input "b. 2" at bounding box center [581, 319] width 1 height 10
radio input "true"
click at [566, 583] on button "Next" at bounding box center [581, 598] width 210 height 52
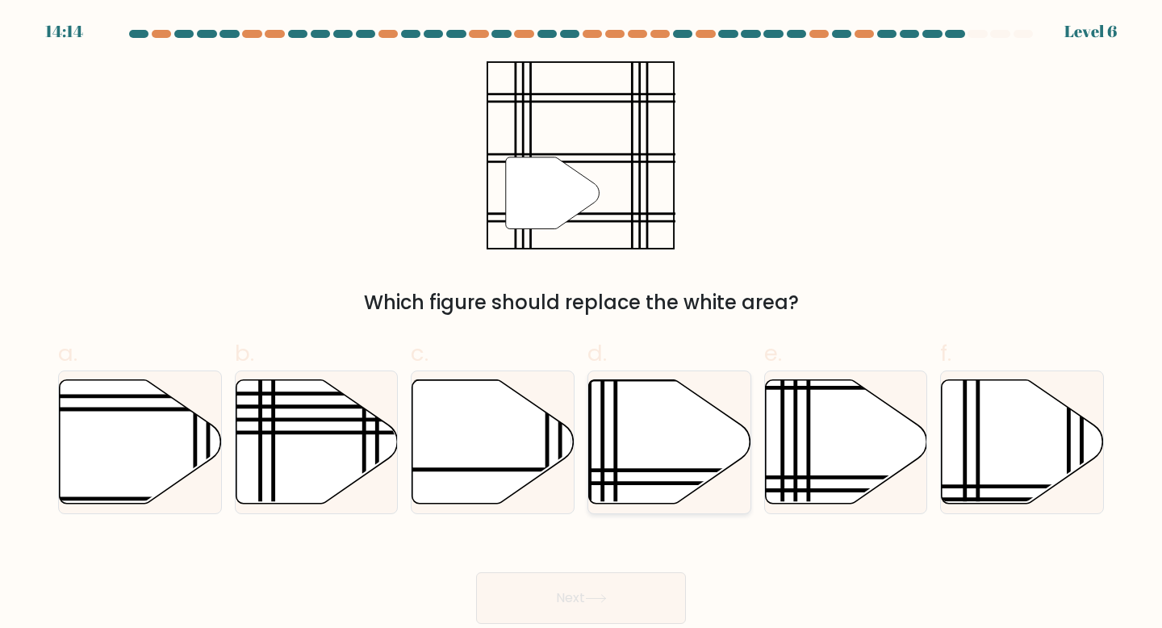
click at [668, 451] on icon at bounding box center [670, 441] width 162 height 124
click at [582, 324] on input "d." at bounding box center [581, 319] width 1 height 10
radio input "true"
click at [836, 443] on icon at bounding box center [846, 441] width 162 height 124
click at [582, 324] on input "e." at bounding box center [581, 319] width 1 height 10
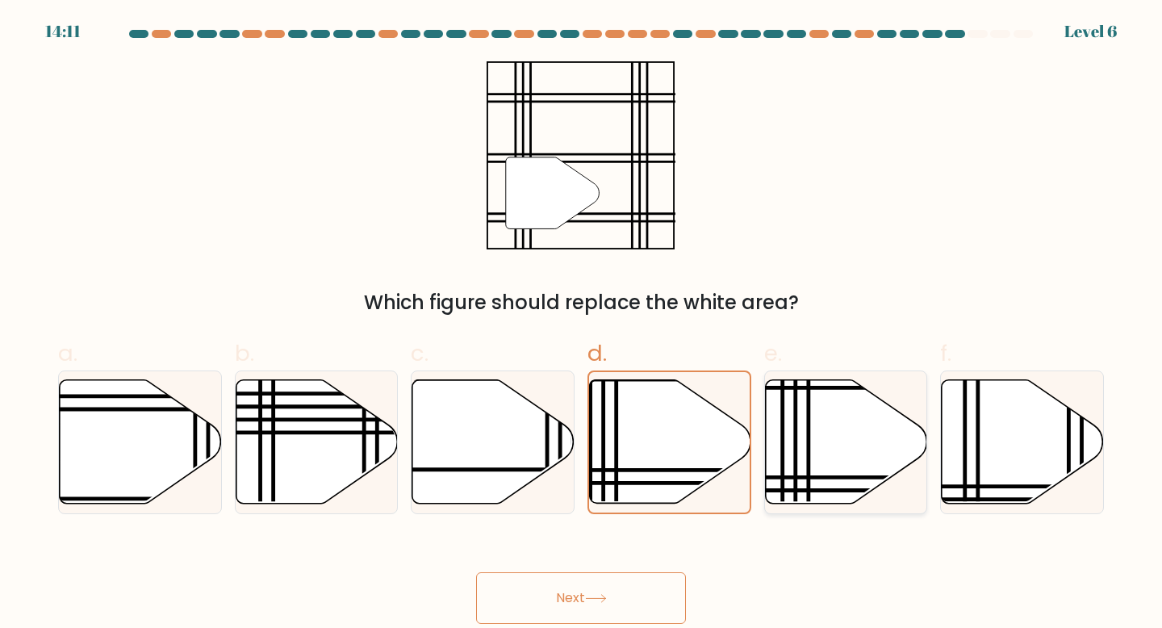
radio input "true"
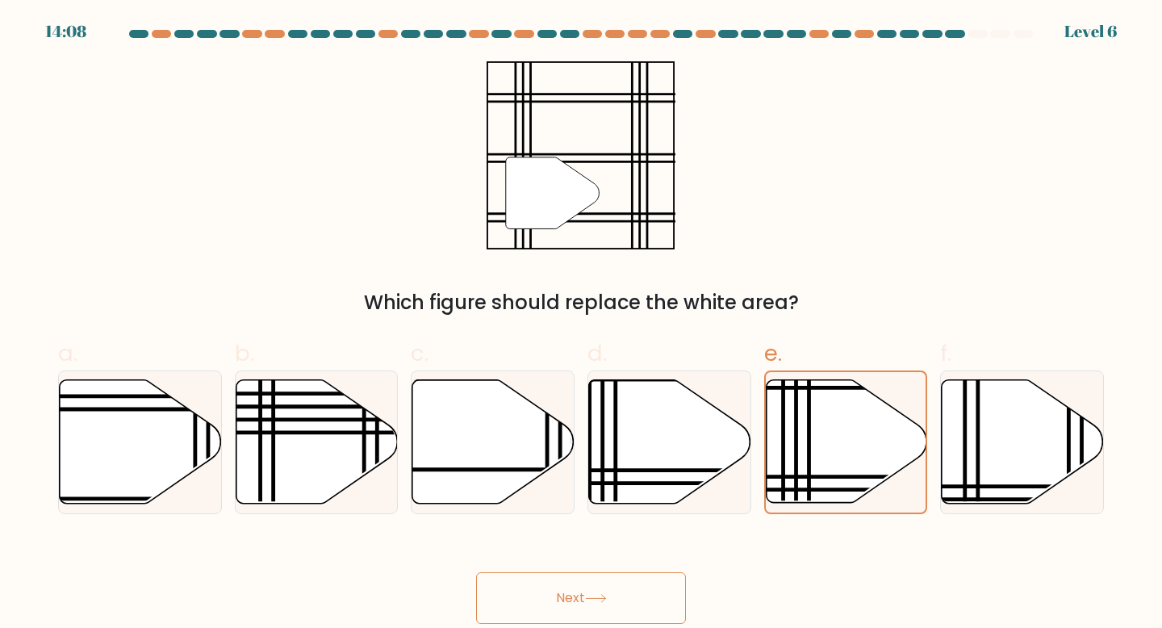
click at [560, 601] on button "Next" at bounding box center [581, 598] width 210 height 52
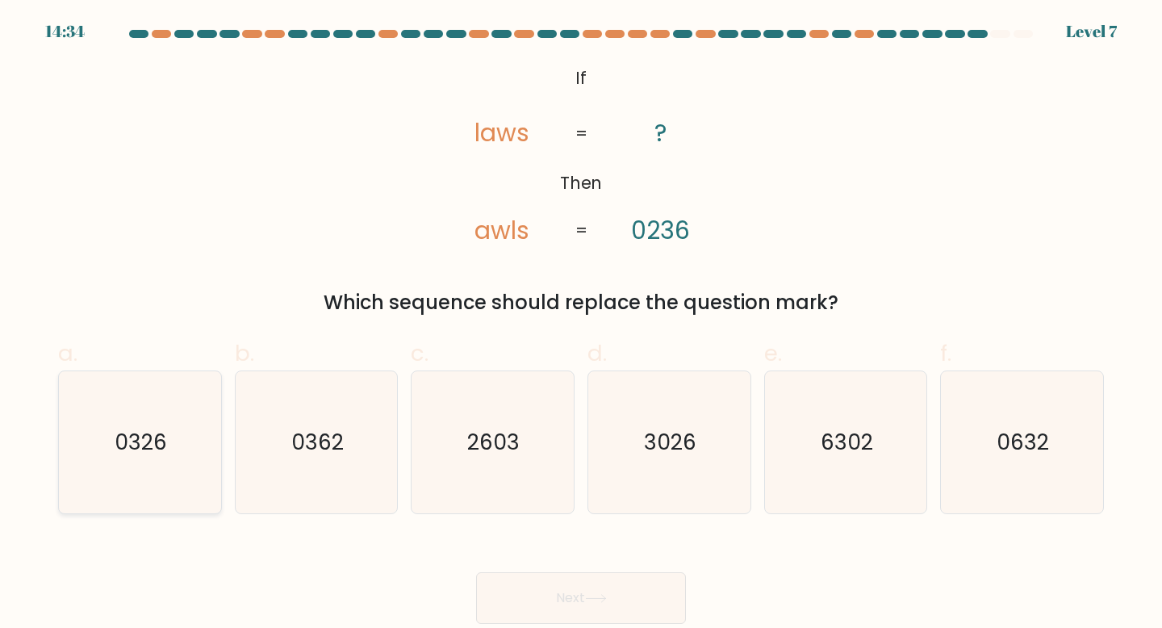
click at [161, 484] on icon "0326" at bounding box center [140, 442] width 143 height 143
click at [581, 324] on input "a. 0326" at bounding box center [581, 319] width 1 height 10
radio input "true"
click at [508, 579] on button "Next" at bounding box center [581, 598] width 210 height 52
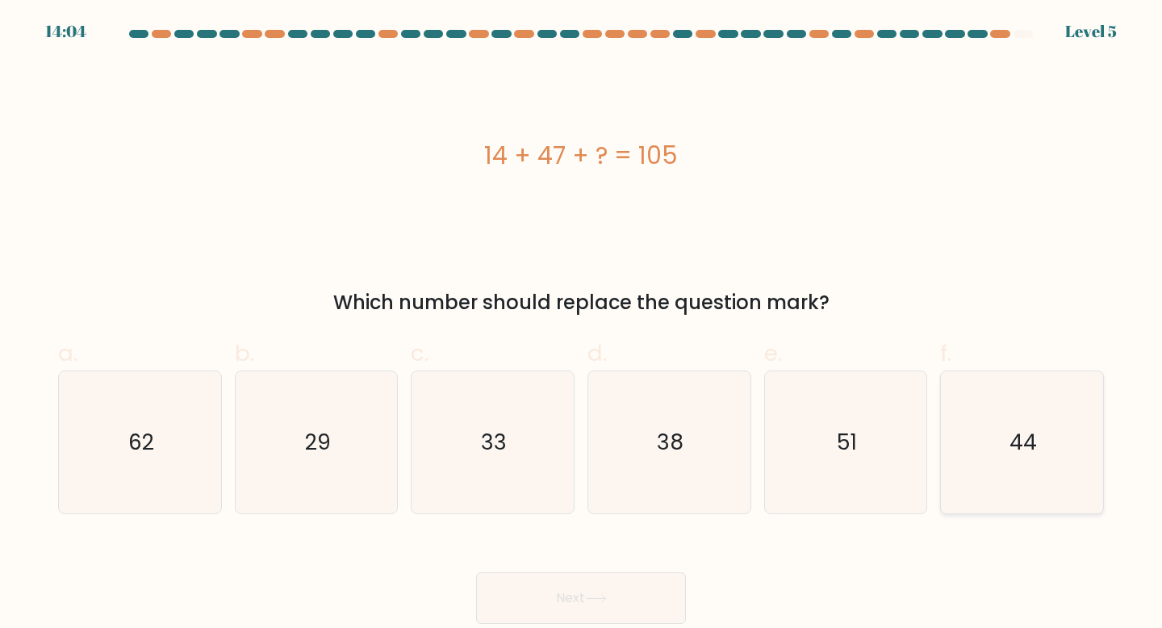
click at [973, 449] on icon "44" at bounding box center [1022, 442] width 143 height 143
click at [582, 324] on input "f. 44" at bounding box center [581, 319] width 1 height 10
radio input "true"
click at [628, 617] on button "Next" at bounding box center [581, 598] width 210 height 52
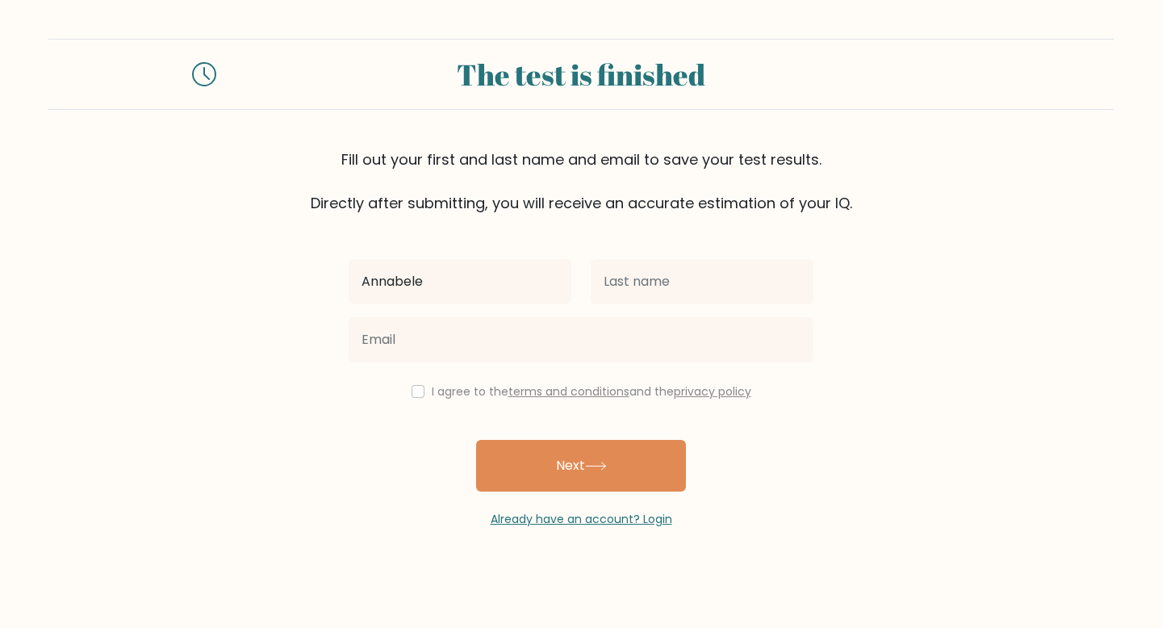
type input "Annabele"
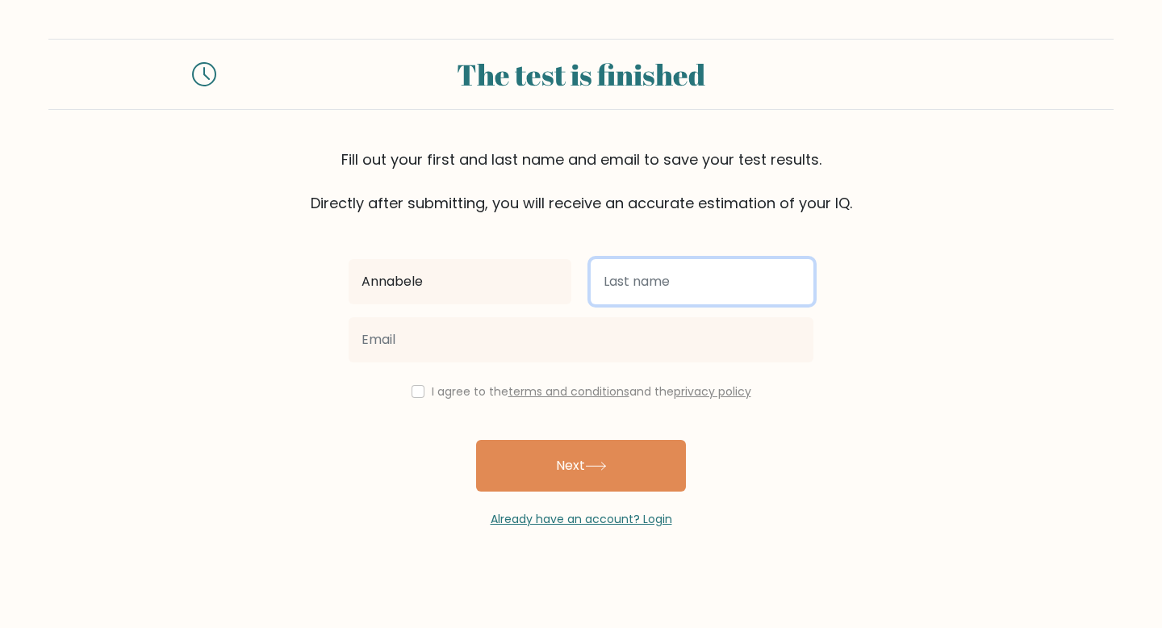
click at [664, 292] on input "text" at bounding box center [702, 281] width 223 height 45
type input "Cayer"
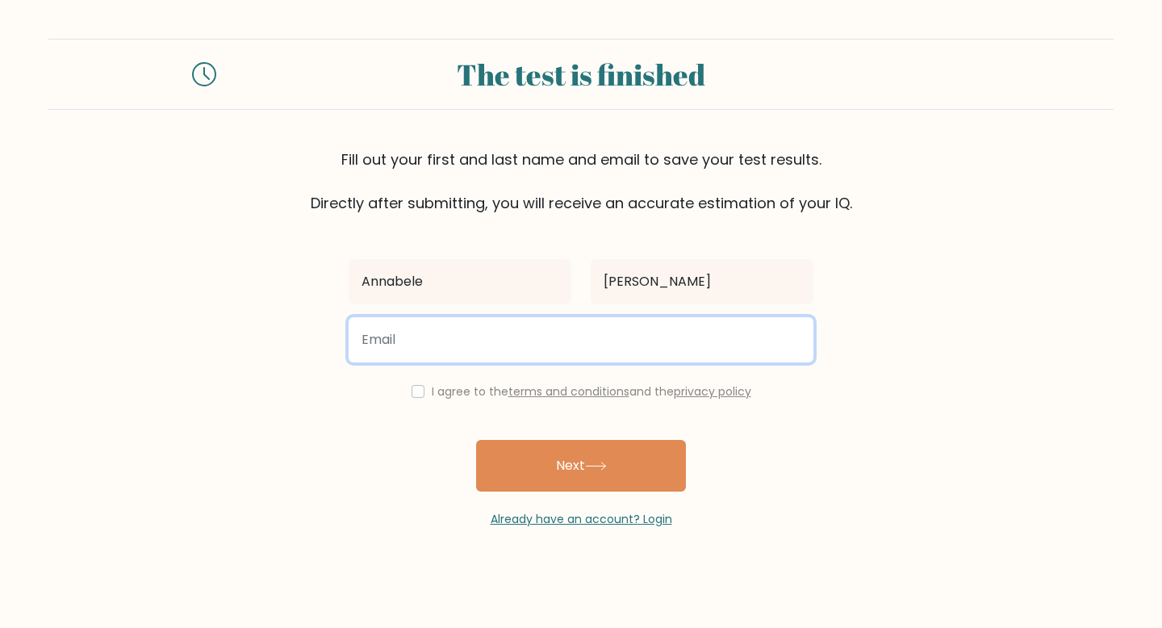
click at [524, 347] on input "email" at bounding box center [581, 339] width 465 height 45
type input "annabellemc019@gmail.com"
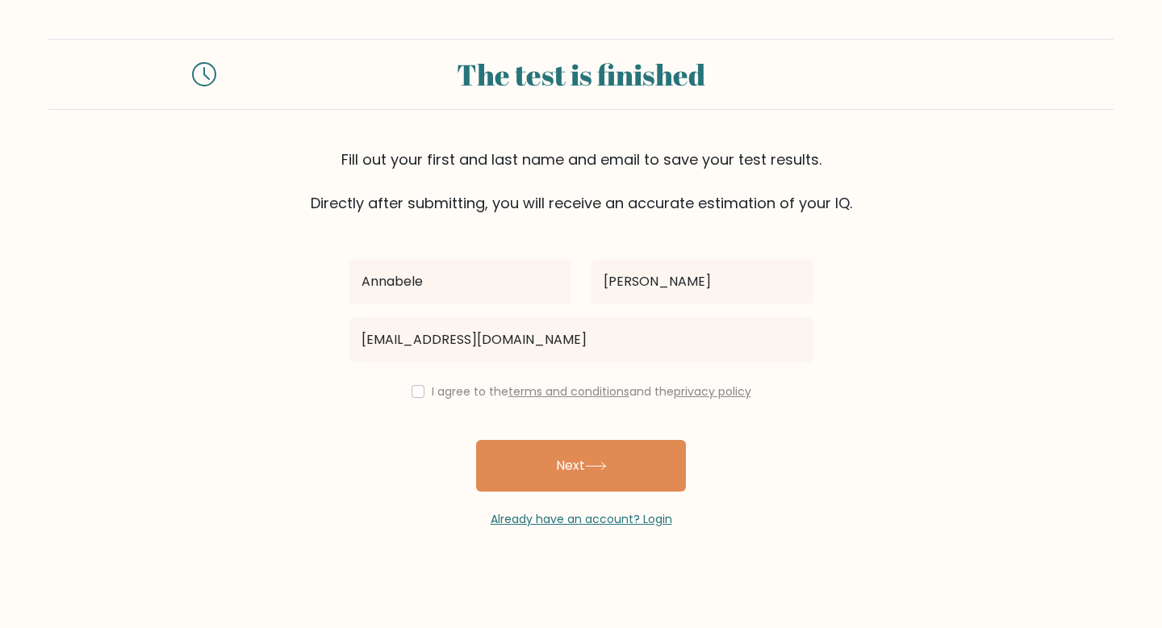
click at [421, 398] on div "I agree to the terms and conditions and the privacy policy" at bounding box center [581, 391] width 484 height 19
click at [417, 395] on input "checkbox" at bounding box center [418, 391] width 13 height 13
checkbox input "true"
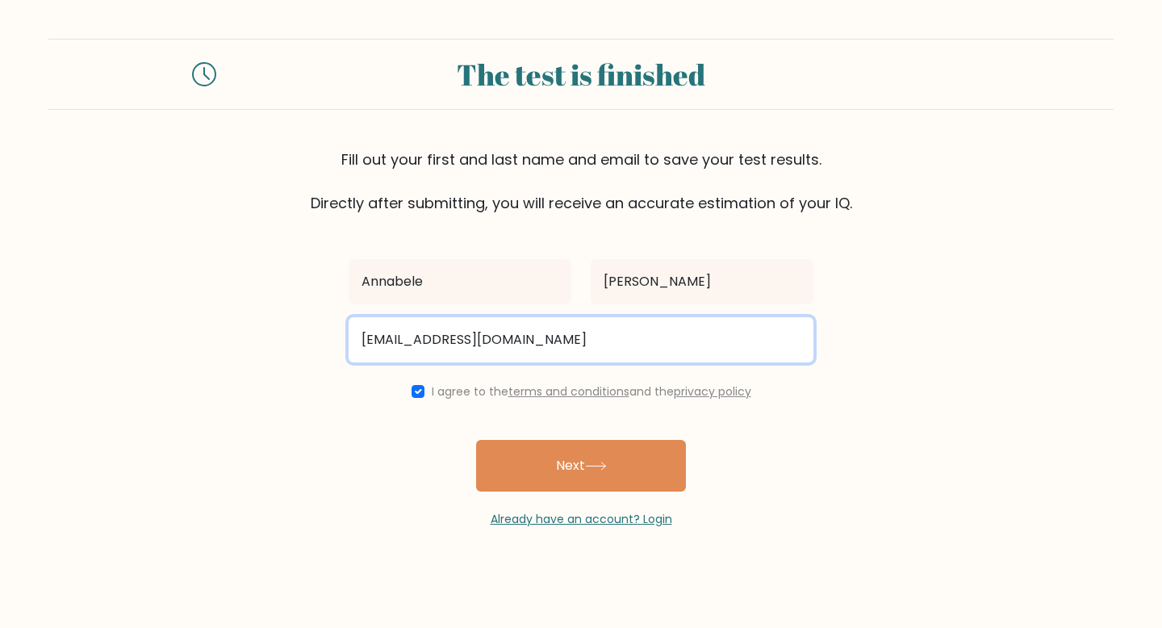
click at [563, 349] on input "annabellemc019@gmail.com" at bounding box center [581, 339] width 465 height 45
type input "Acayer25@unity.edu"
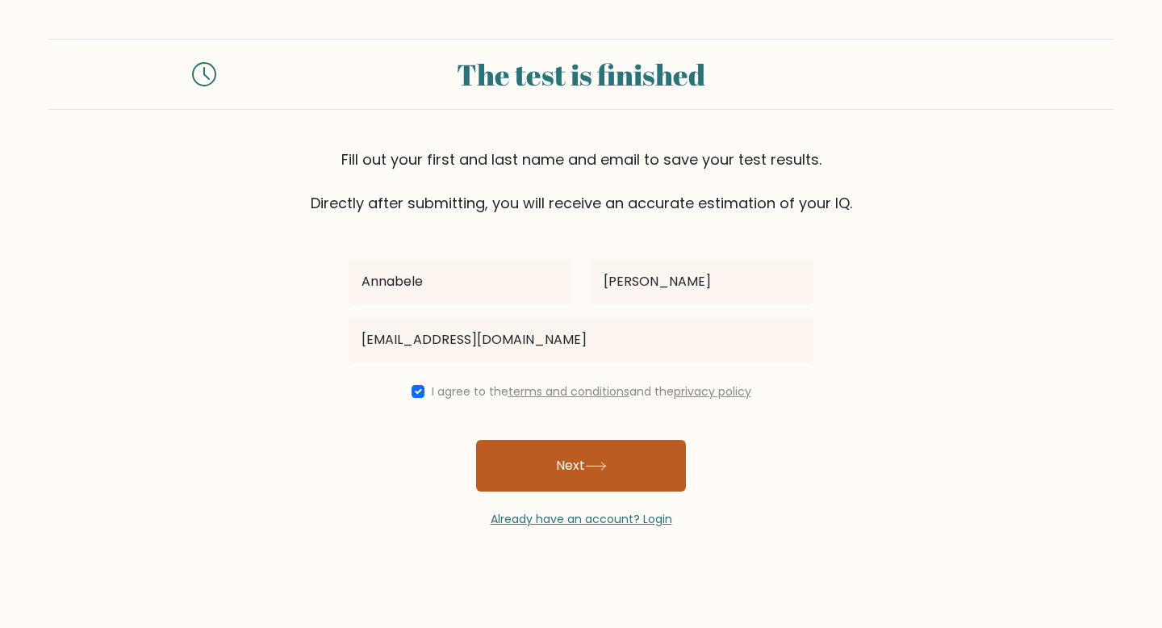
click at [564, 478] on button "Next" at bounding box center [581, 466] width 210 height 52
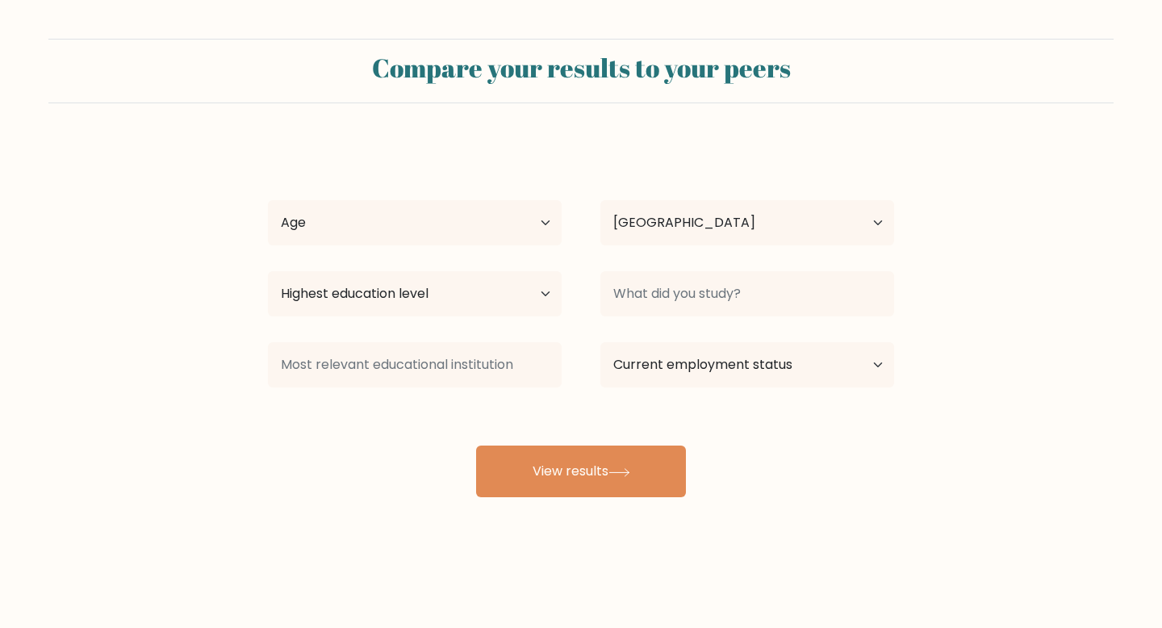
select select "US"
click at [529, 224] on select "Age Under 18 years old 18-24 years old 25-34 years old 35-44 years old 45-54 ye…" at bounding box center [415, 222] width 294 height 45
select select "18_24"
click at [268, 200] on select "Age Under 18 years old 18-24 years old 25-34 years old 35-44 years old 45-54 ye…" at bounding box center [415, 222] width 294 height 45
click at [449, 298] on select "Highest education level No schooling Primary Lower Secondary Upper Secondary Oc…" at bounding box center [415, 293] width 294 height 45
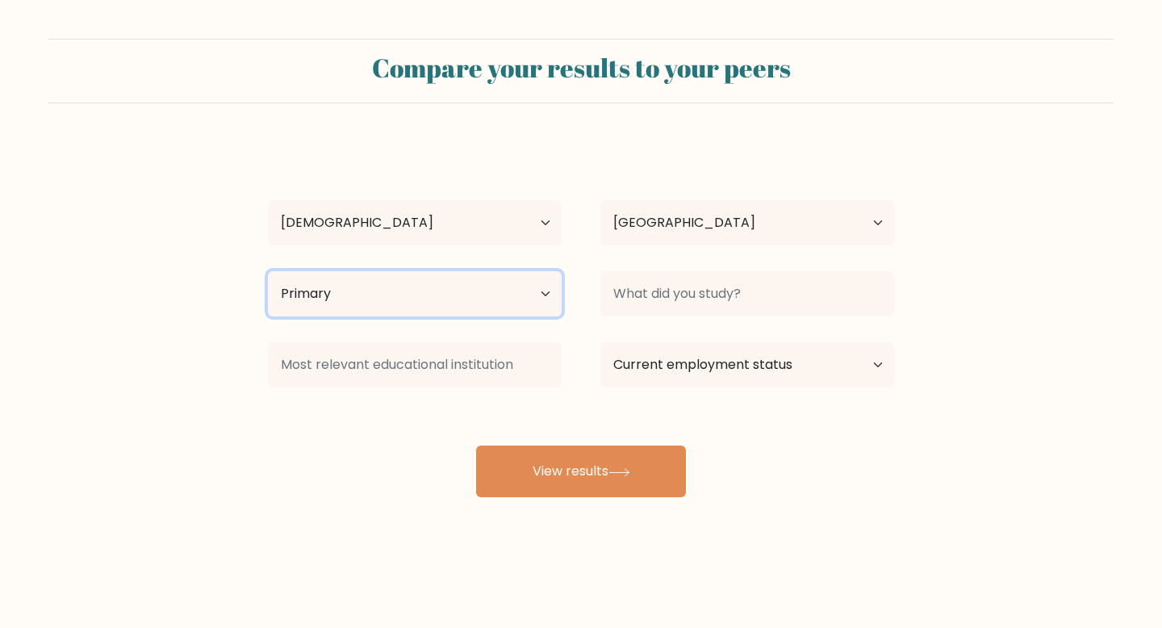
click at [268, 271] on select "Highest education level No schooling Primary Lower Secondary Upper Secondary Oc…" at bounding box center [415, 293] width 294 height 45
click at [470, 303] on select "Highest education level No schooling Primary Lower Secondary Upper Secondary Oc…" at bounding box center [415, 293] width 294 height 45
click at [268, 271] on select "Highest education level No schooling Primary Lower Secondary Upper Secondary Oc…" at bounding box center [415, 293] width 294 height 45
click at [520, 301] on select "Highest education level No schooling Primary Lower Secondary Upper Secondary Oc…" at bounding box center [415, 293] width 294 height 45
select select "primary"
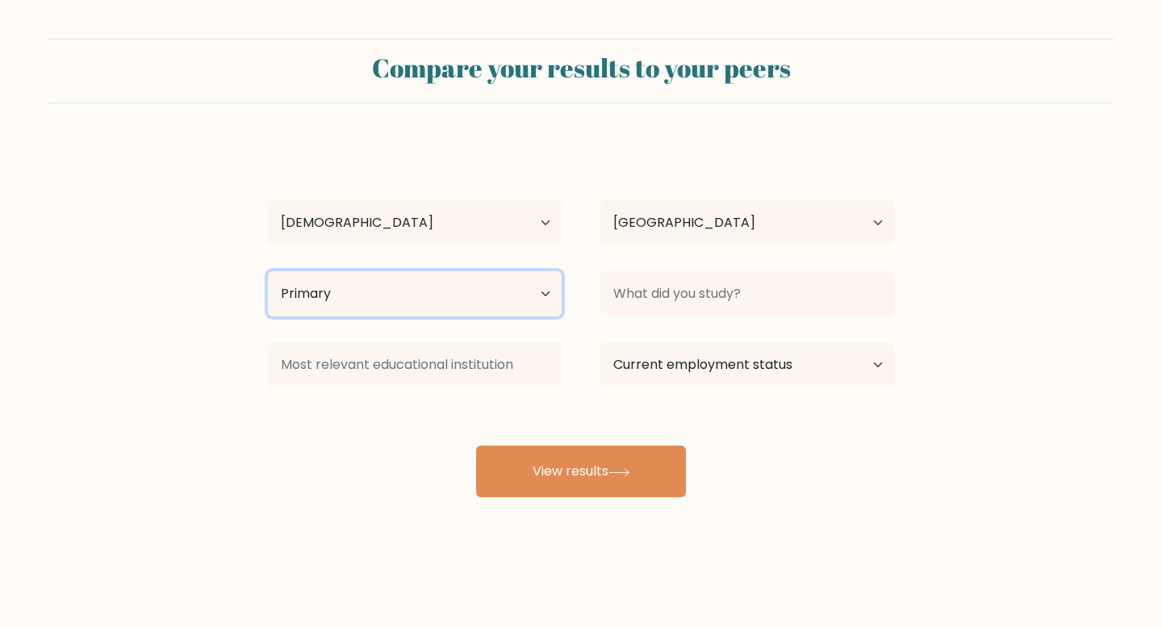
click at [268, 271] on select "Highest education level No schooling Primary Lower Secondary Upper Secondary Oc…" at bounding box center [415, 293] width 294 height 45
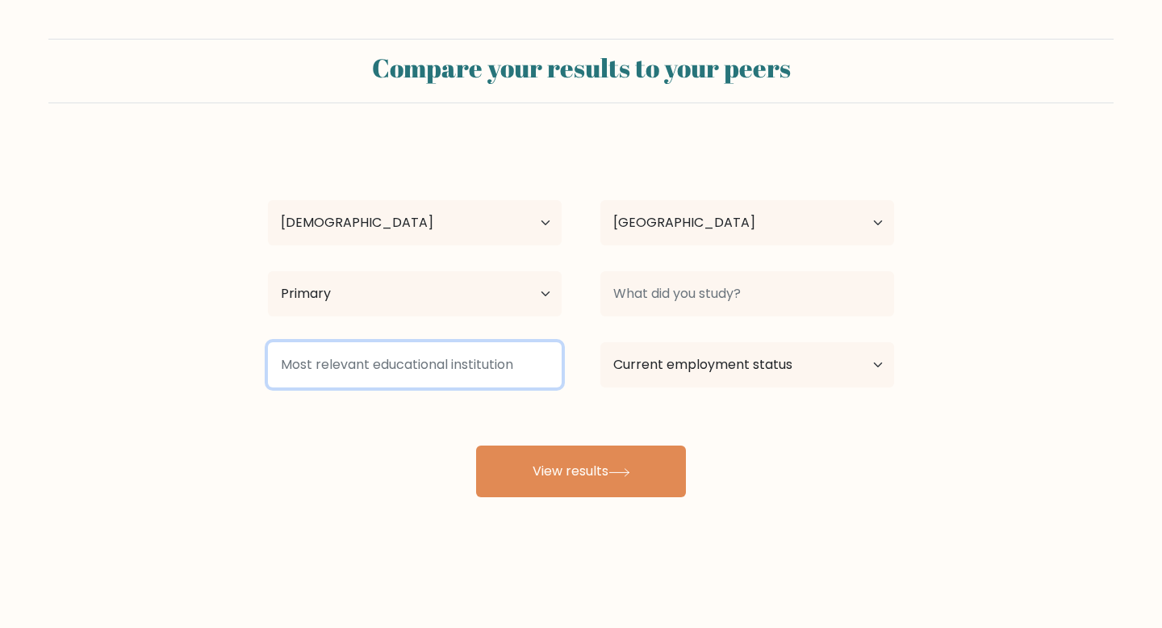
click at [483, 373] on input at bounding box center [415, 364] width 294 height 45
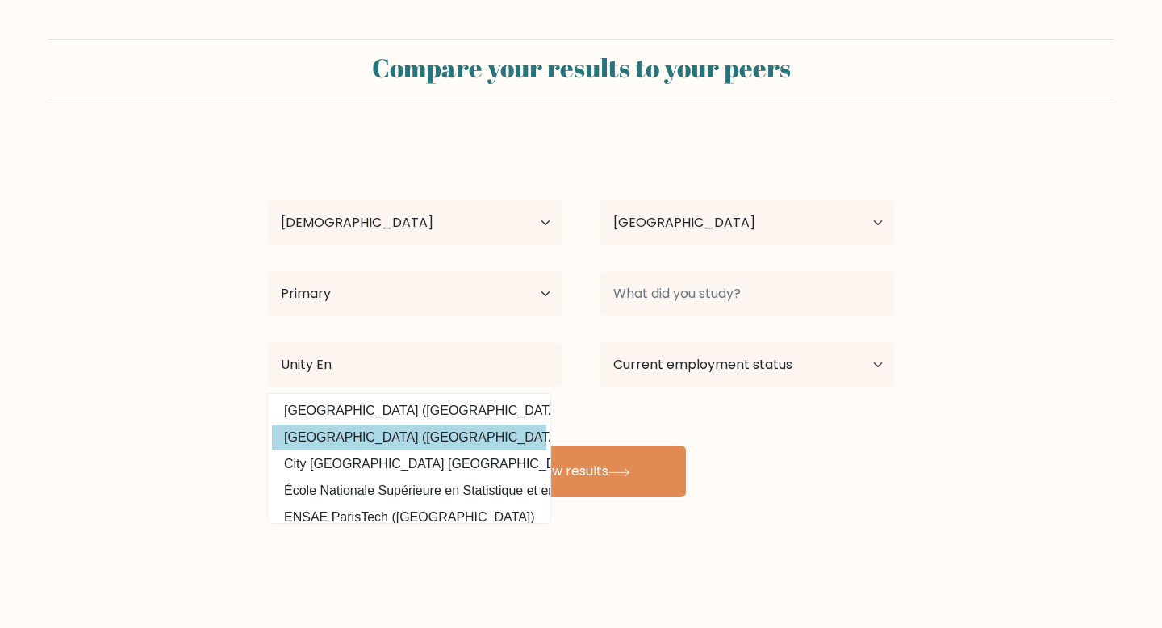
click at [395, 439] on option "Unity College (United States)" at bounding box center [409, 437] width 274 height 26
type input "[GEOGRAPHIC_DATA]"
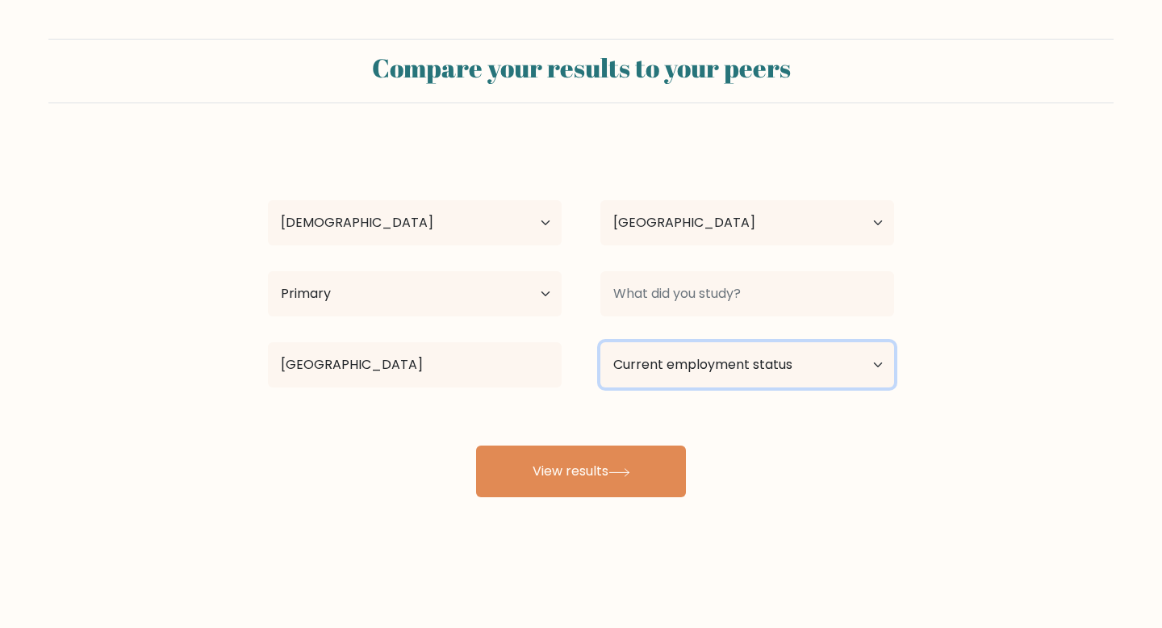
click at [723, 370] on select "Current employment status Employed Student Retired Other / prefer not to answer" at bounding box center [747, 364] width 294 height 45
select select "employed"
click at [600, 342] on select "Current employment status Employed Student Retired Other / prefer not to answer" at bounding box center [747, 364] width 294 height 45
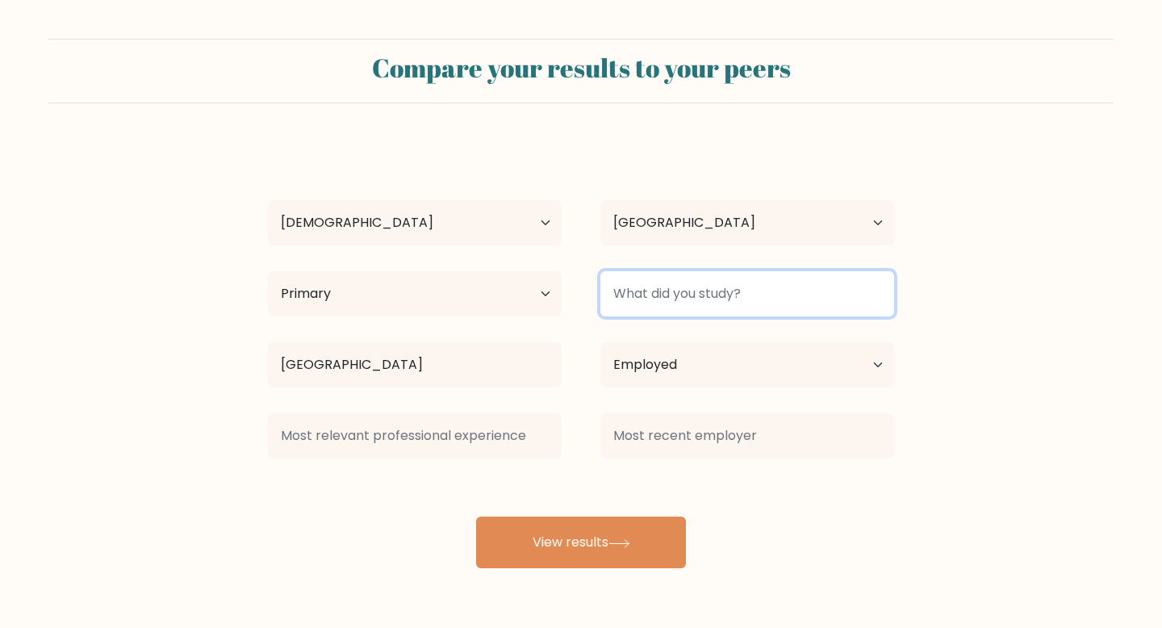
click at [758, 299] on input at bounding box center [747, 293] width 294 height 45
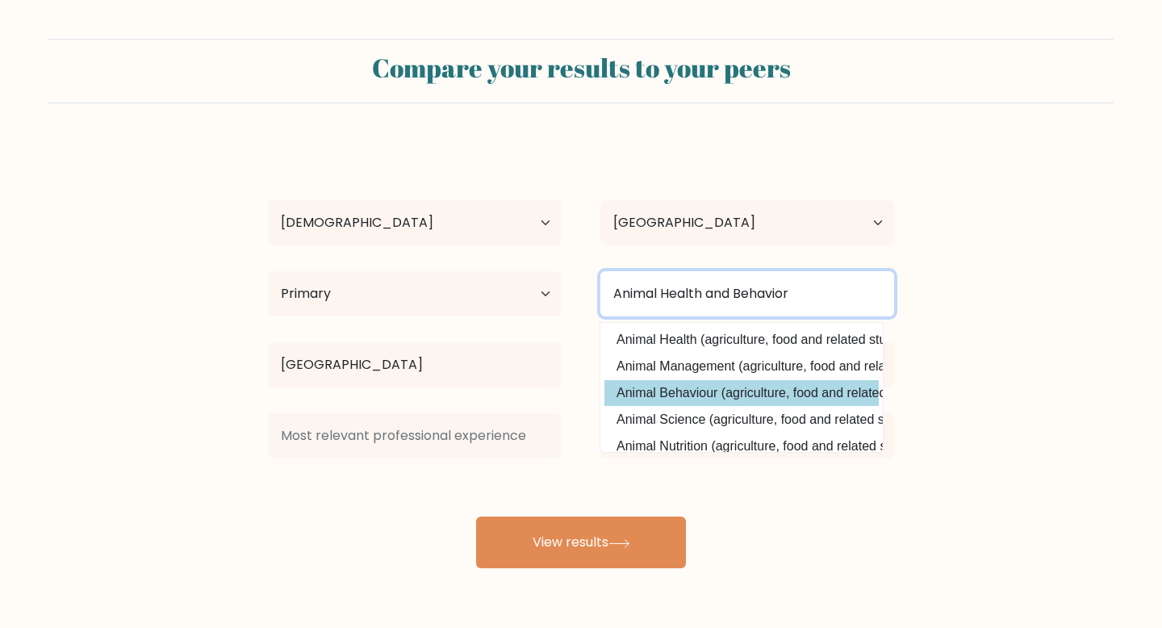
type input "Animal Health and Behavior"
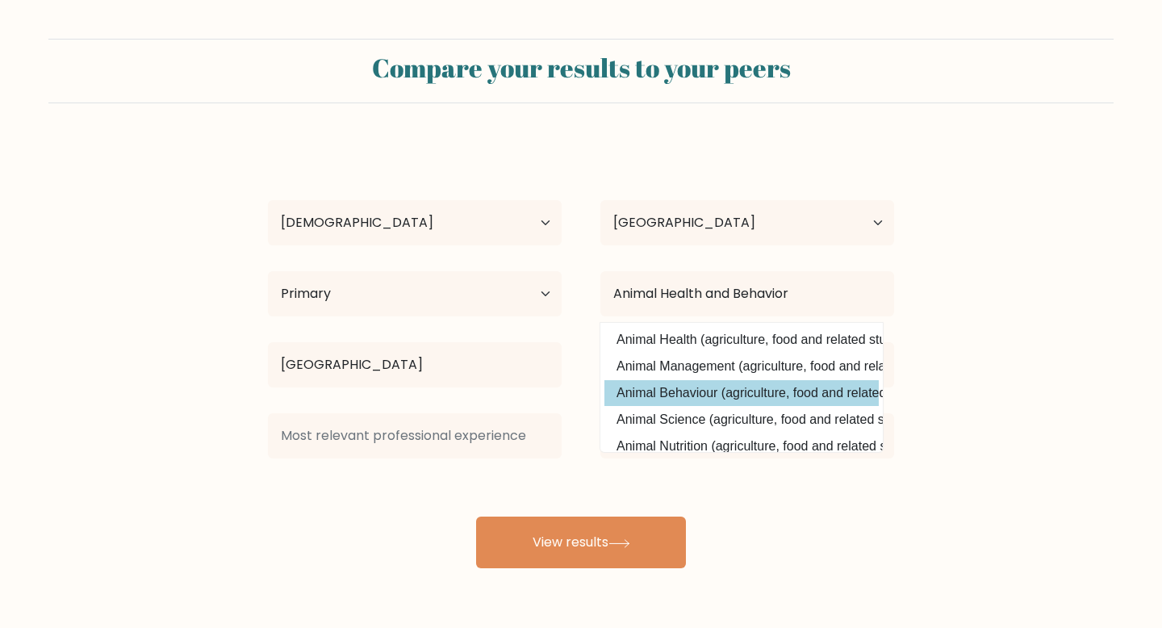
click at [643, 395] on div "Annabele Cayer Age Under 18 years old 18-24 years old 25-34 years old 35-44 yea…" at bounding box center [581, 355] width 646 height 426
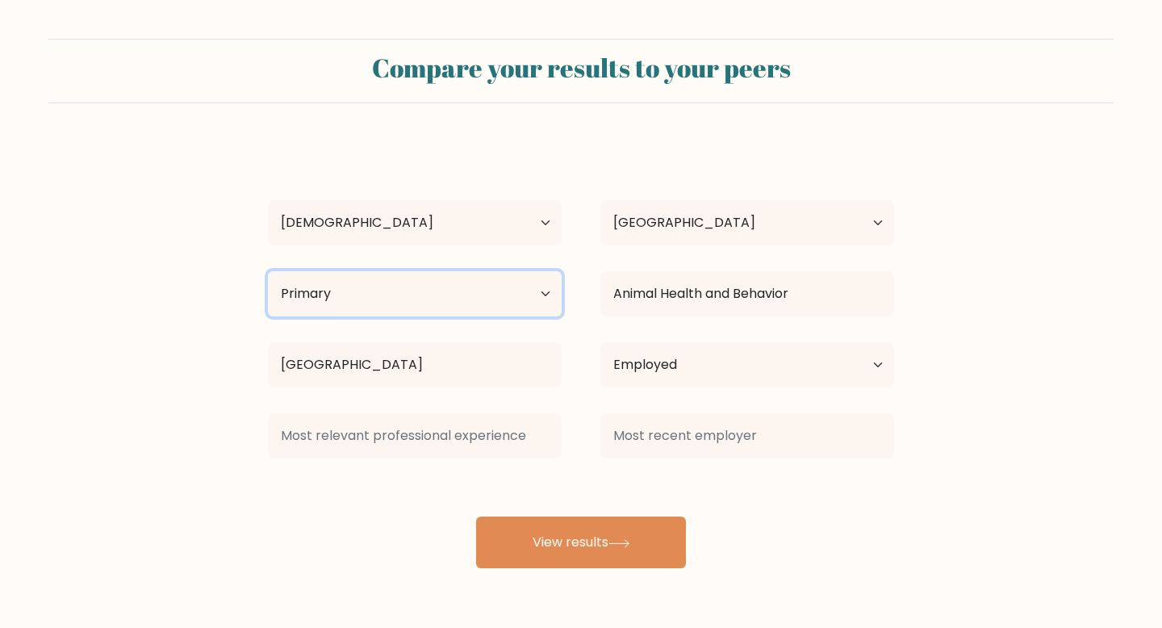
click at [508, 297] on select "Highest education level No schooling Primary Lower Secondary Upper Secondary Oc…" at bounding box center [415, 293] width 294 height 45
select select "bachelors_degree"
click at [268, 271] on select "Highest education level No schooling Primary Lower Secondary Upper Secondary Oc…" at bounding box center [415, 293] width 294 height 45
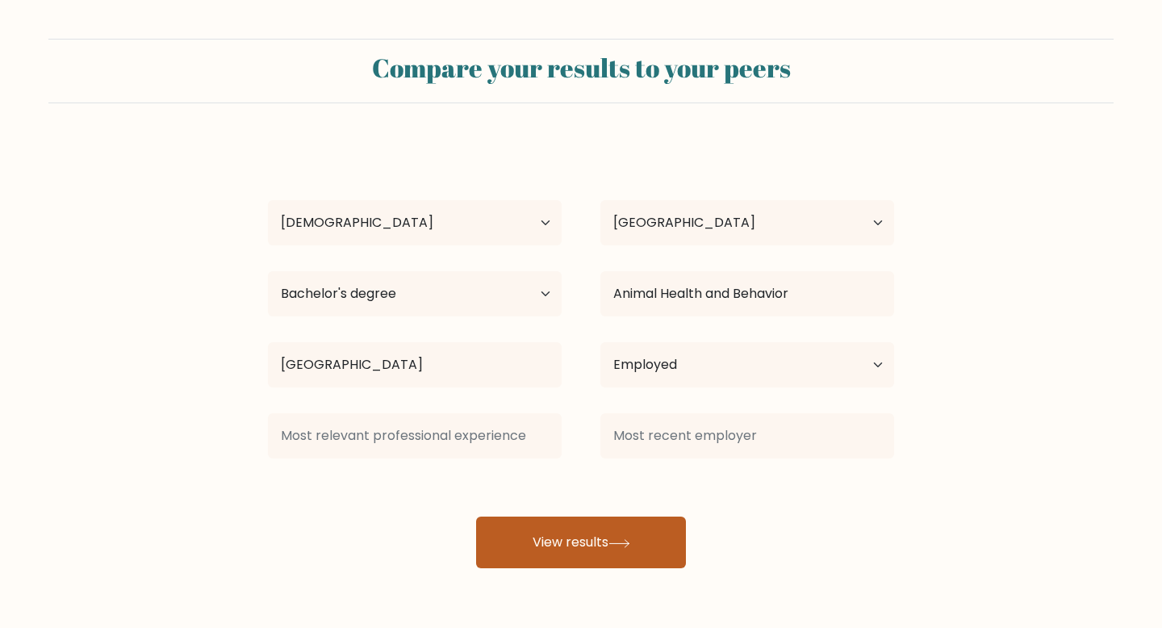
click at [565, 543] on button "View results" at bounding box center [581, 542] width 210 height 52
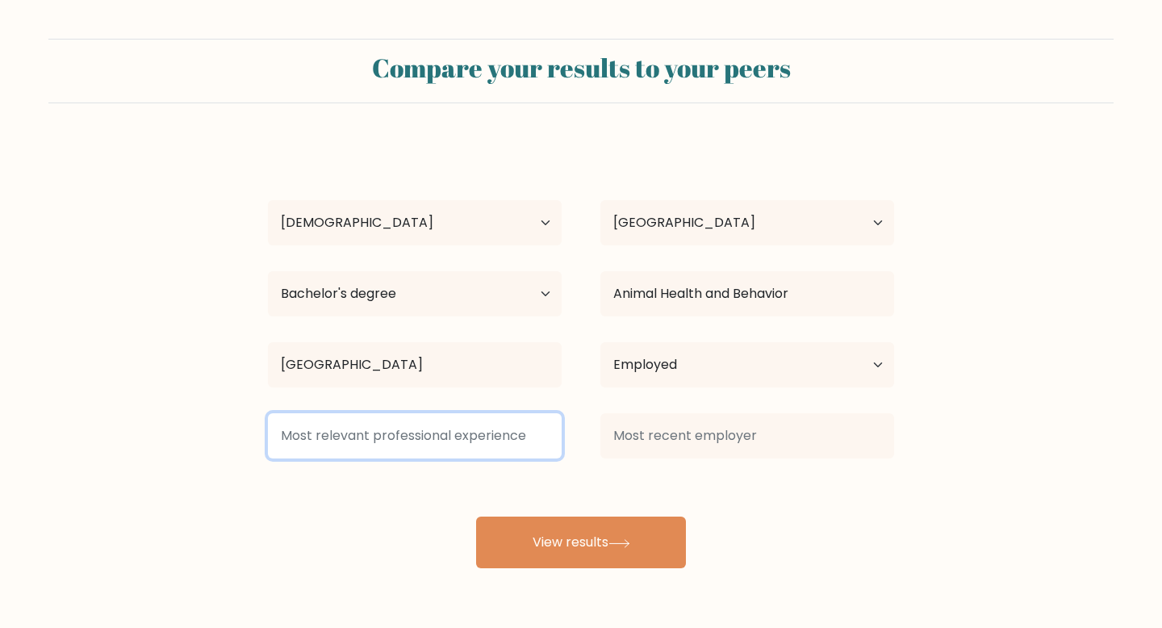
click at [475, 441] on input at bounding box center [415, 435] width 294 height 45
type input "D"
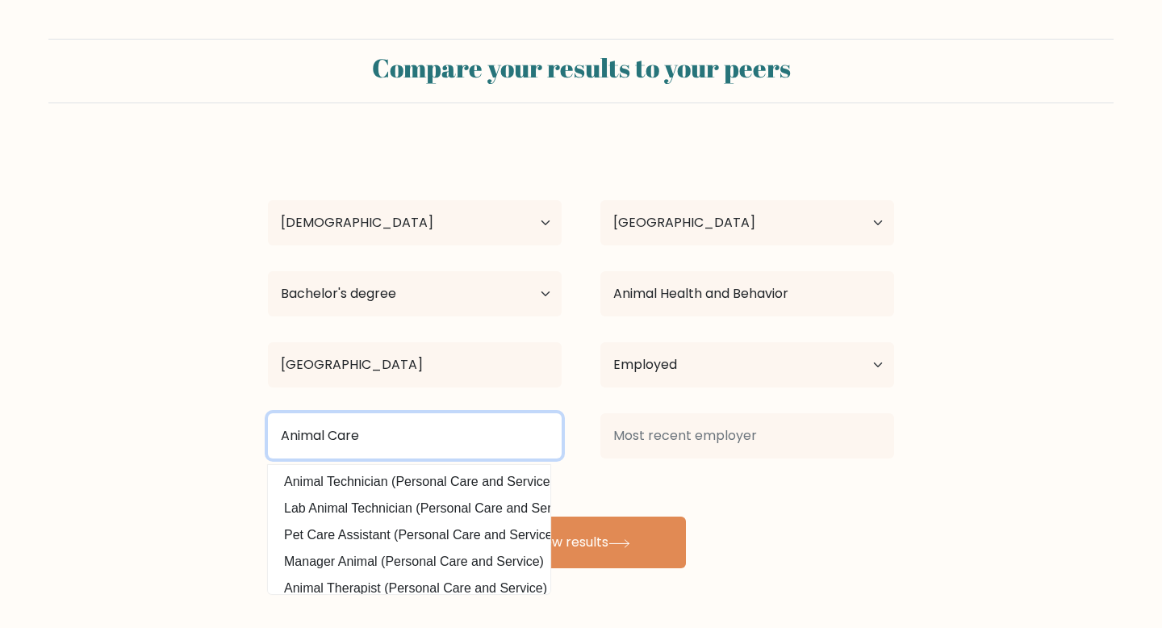
type input "Animal Care"
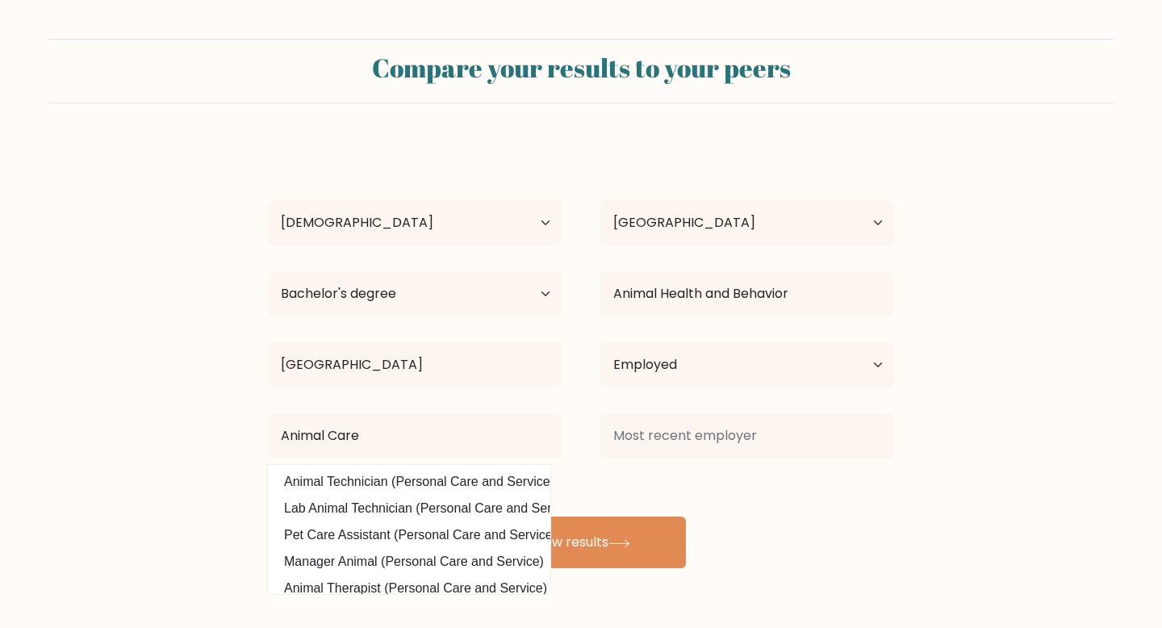
click at [754, 508] on div "Annabele Cayer Age Under 18 years old 18-24 years old 25-34 years old 35-44 yea…" at bounding box center [581, 355] width 646 height 426
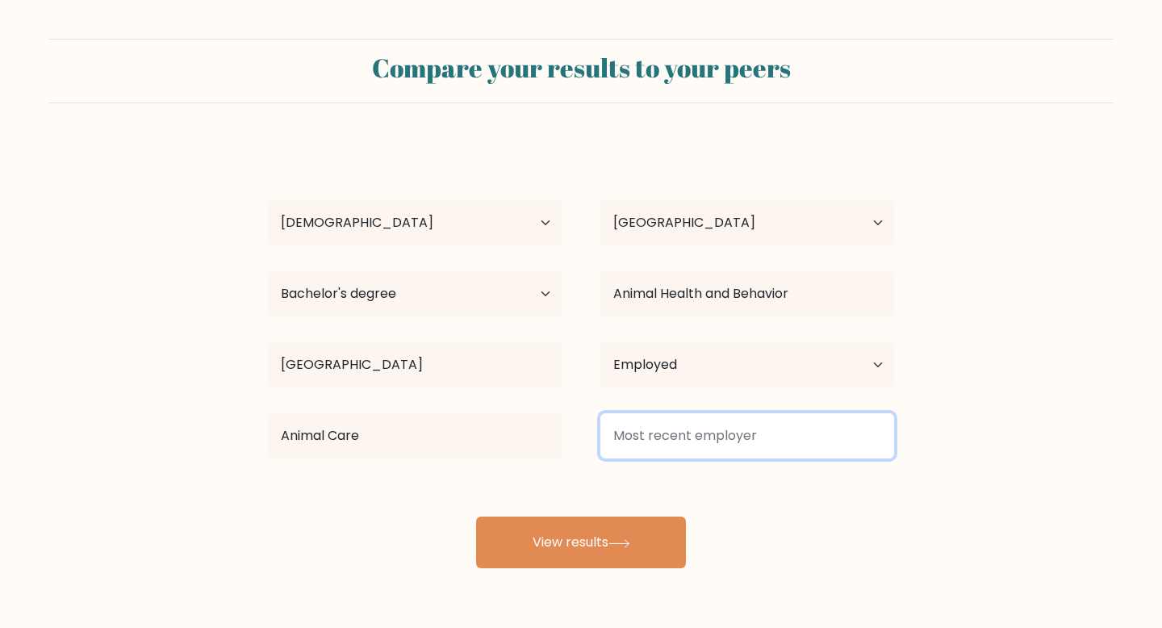
click at [758, 447] on input at bounding box center [747, 435] width 294 height 45
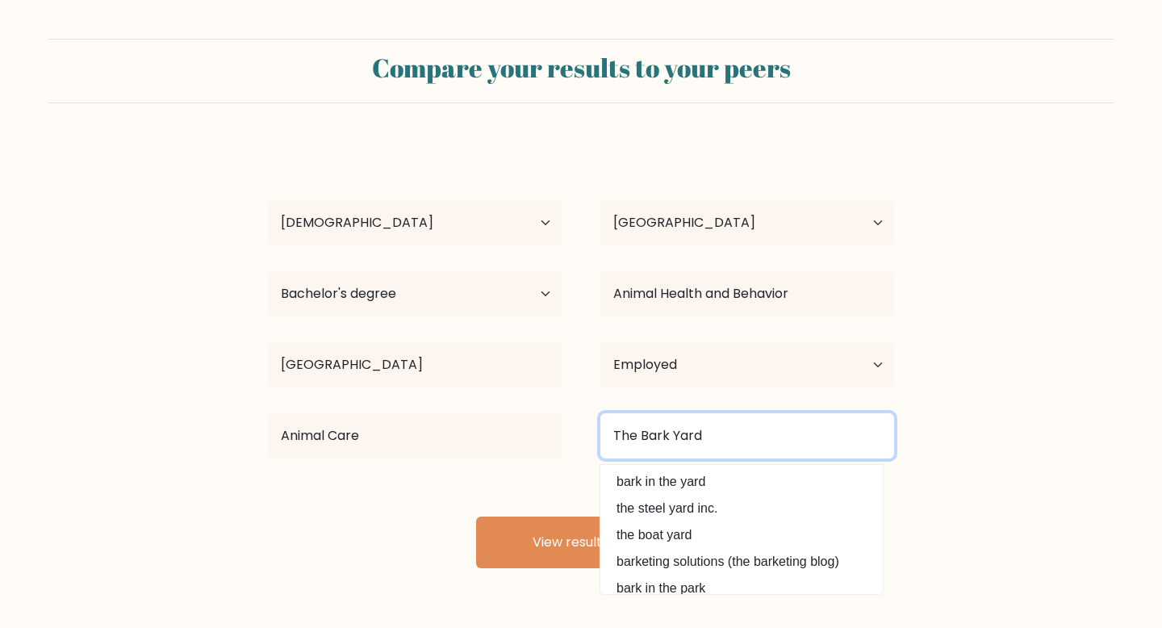
type input "The Bark Yard"
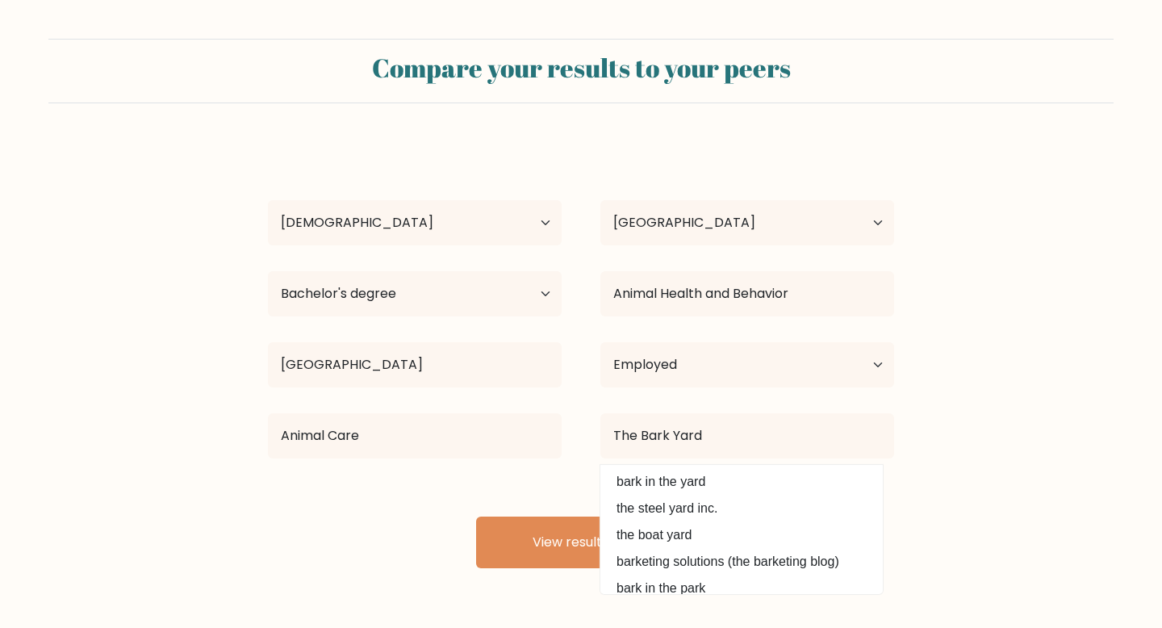
click at [1037, 566] on form "Compare your results to your peers Annabele Cayer Age Under 18 years old 18-24 …" at bounding box center [581, 303] width 1162 height 529
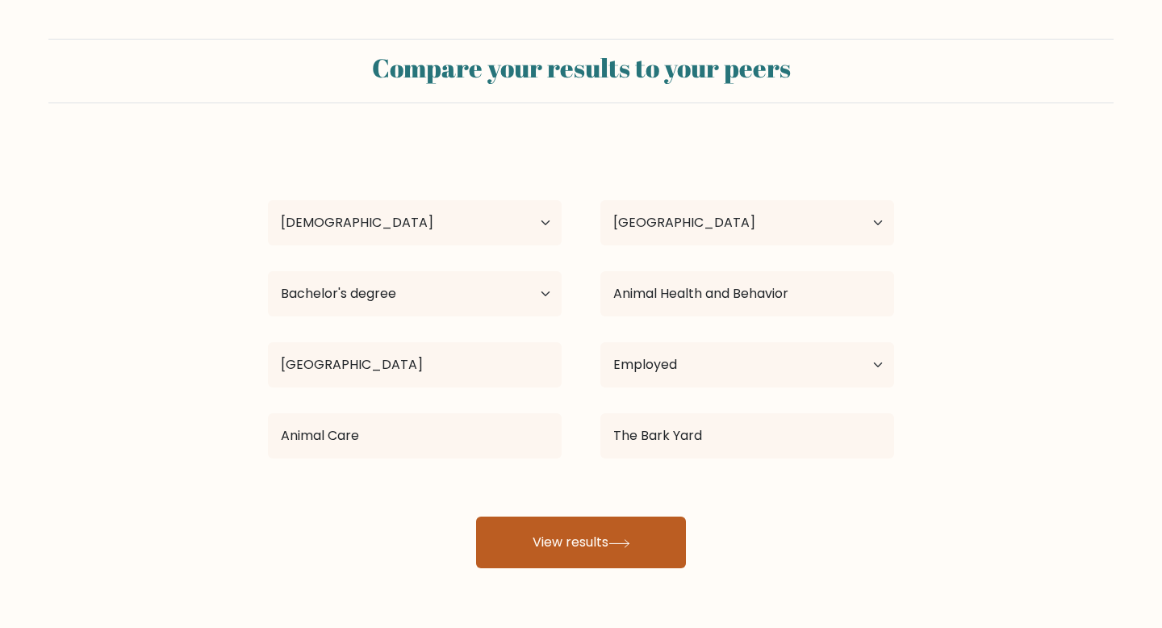
click at [600, 549] on button "View results" at bounding box center [581, 542] width 210 height 52
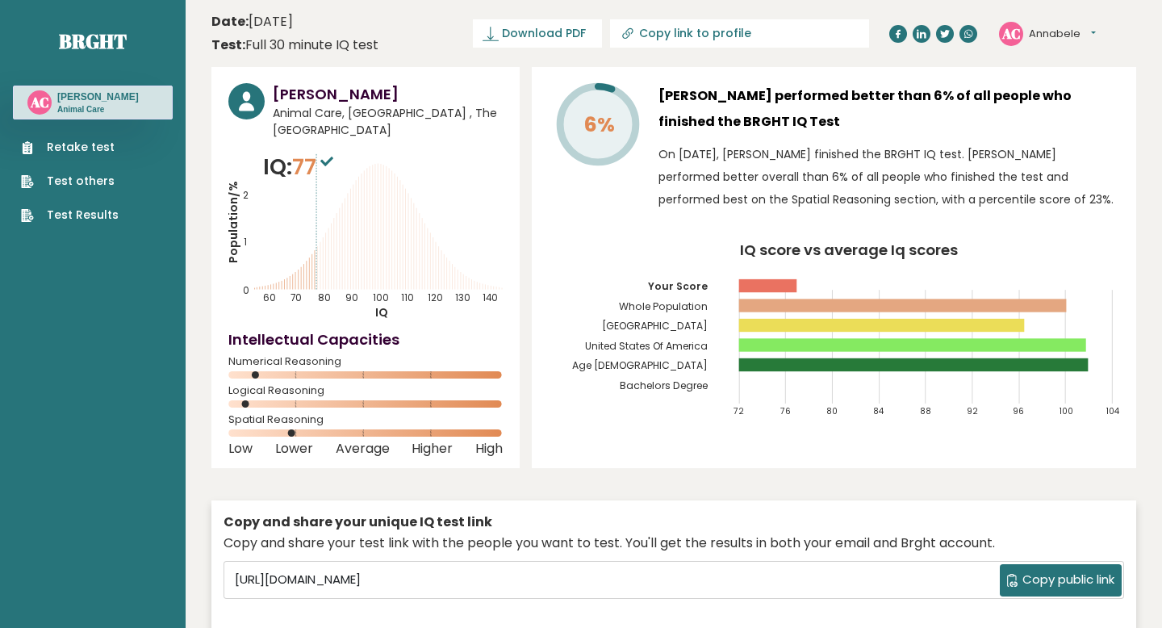
click at [338, 92] on h3 "[PERSON_NAME]" at bounding box center [388, 94] width 230 height 22
click at [1070, 29] on button "Annabele" at bounding box center [1062, 34] width 67 height 16
click at [1063, 99] on link "Settings" at bounding box center [1071, 104] width 82 height 23
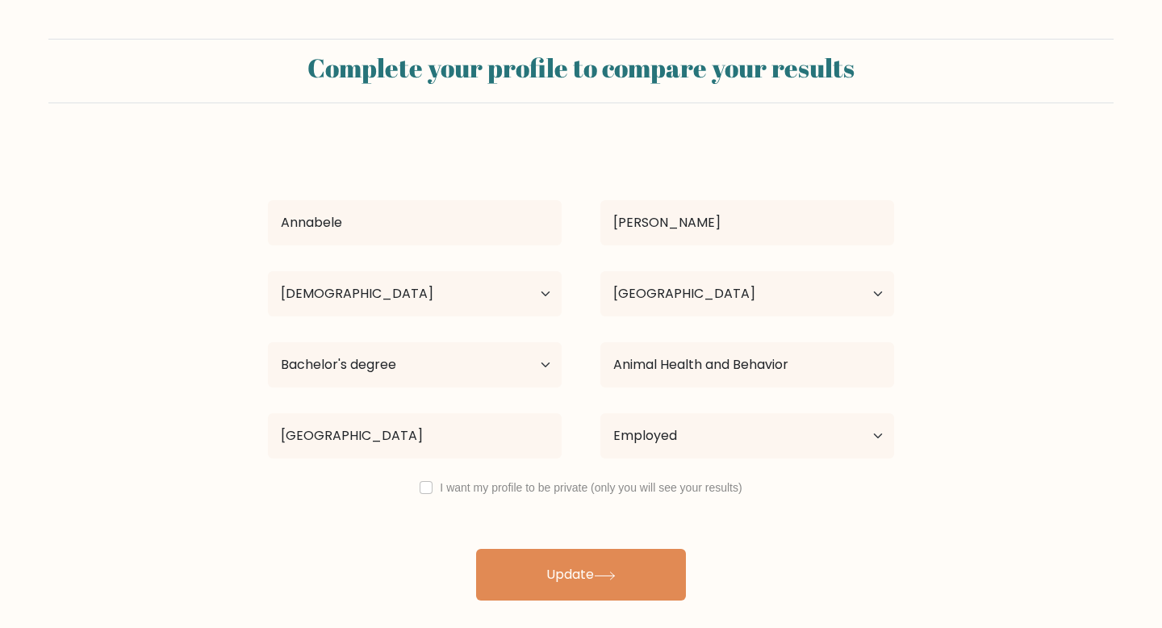
select select "18_24"
select select "US"
select select "bachelors_degree"
select select "employed"
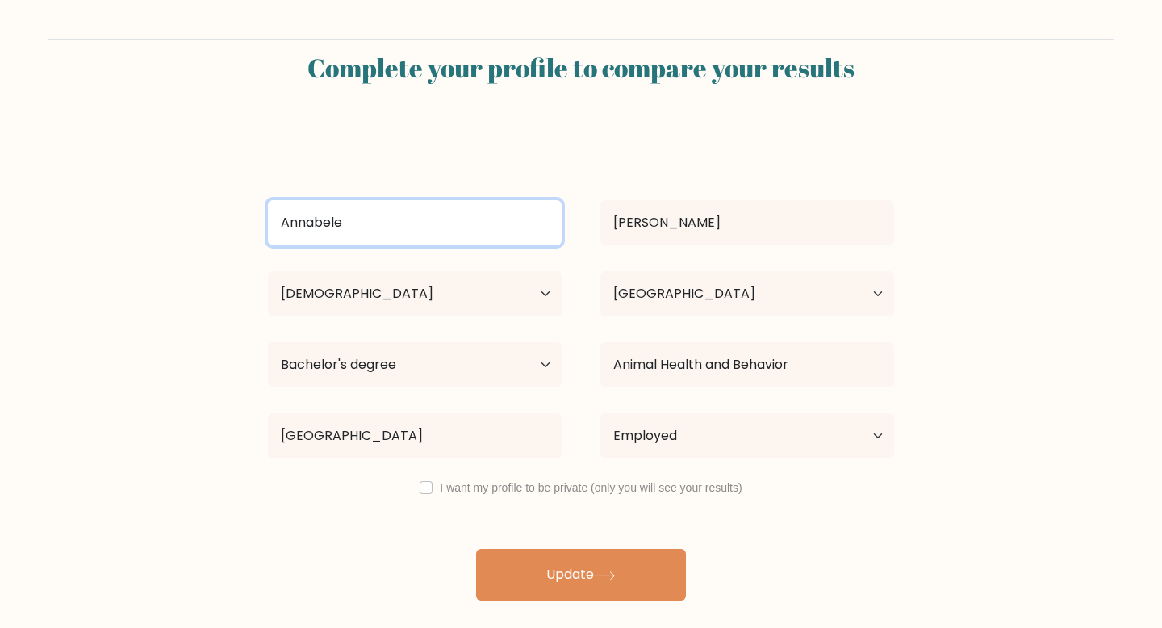
click at [336, 222] on input "Annabele" at bounding box center [415, 222] width 294 height 45
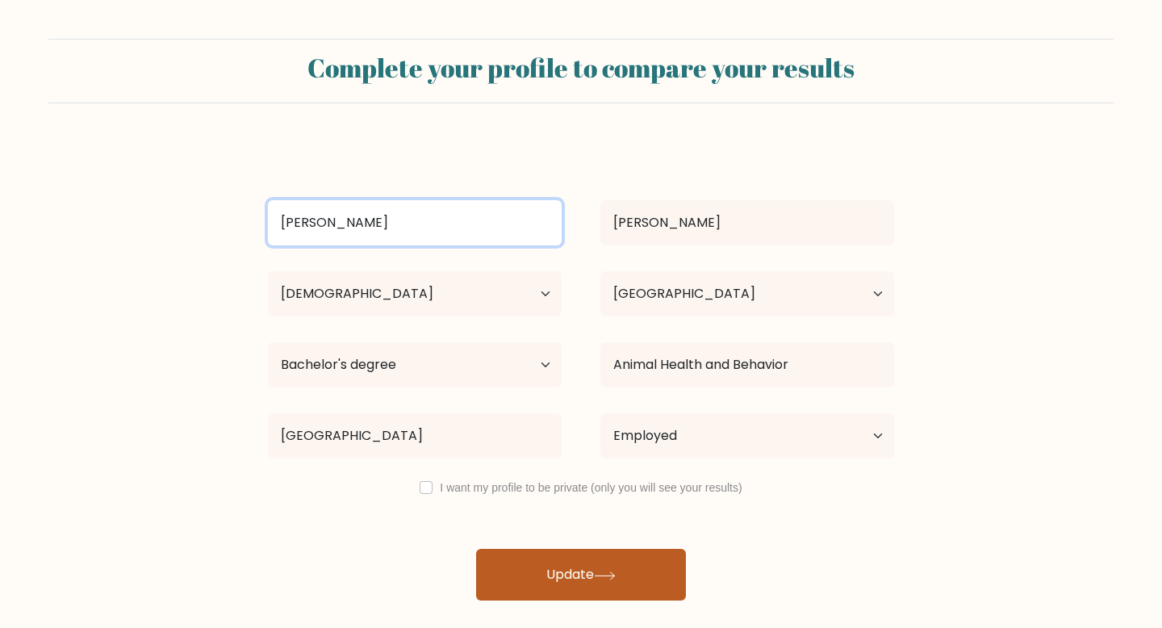
type input "[PERSON_NAME]"
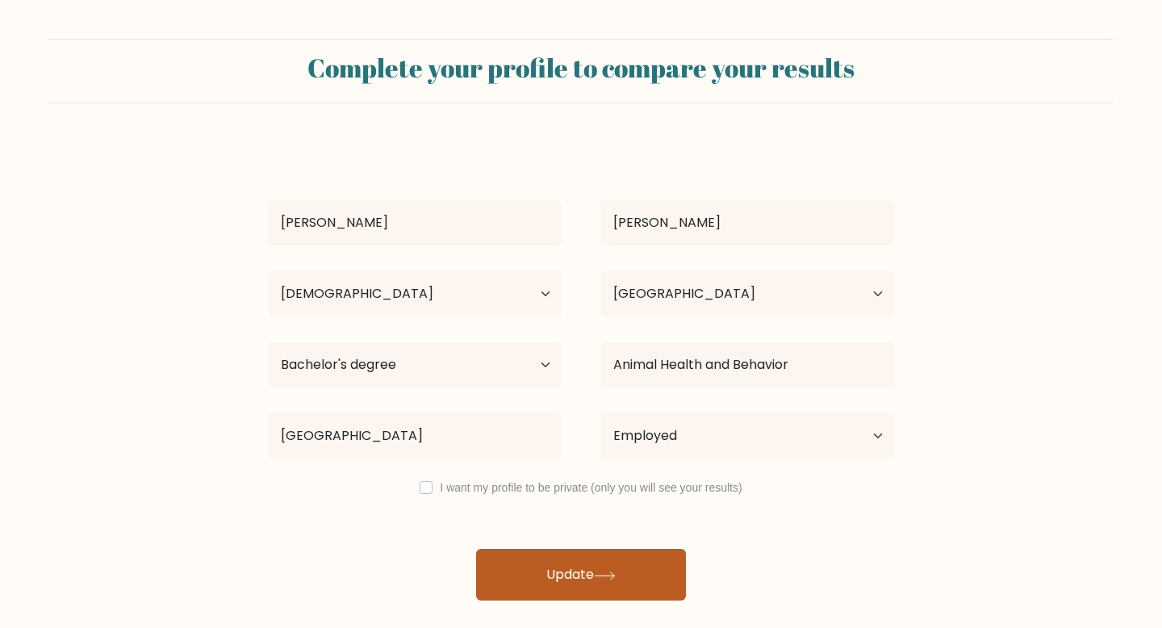
click at [537, 577] on button "Update" at bounding box center [581, 575] width 210 height 52
